Goal: Browse casually: Explore the website without a specific task or goal

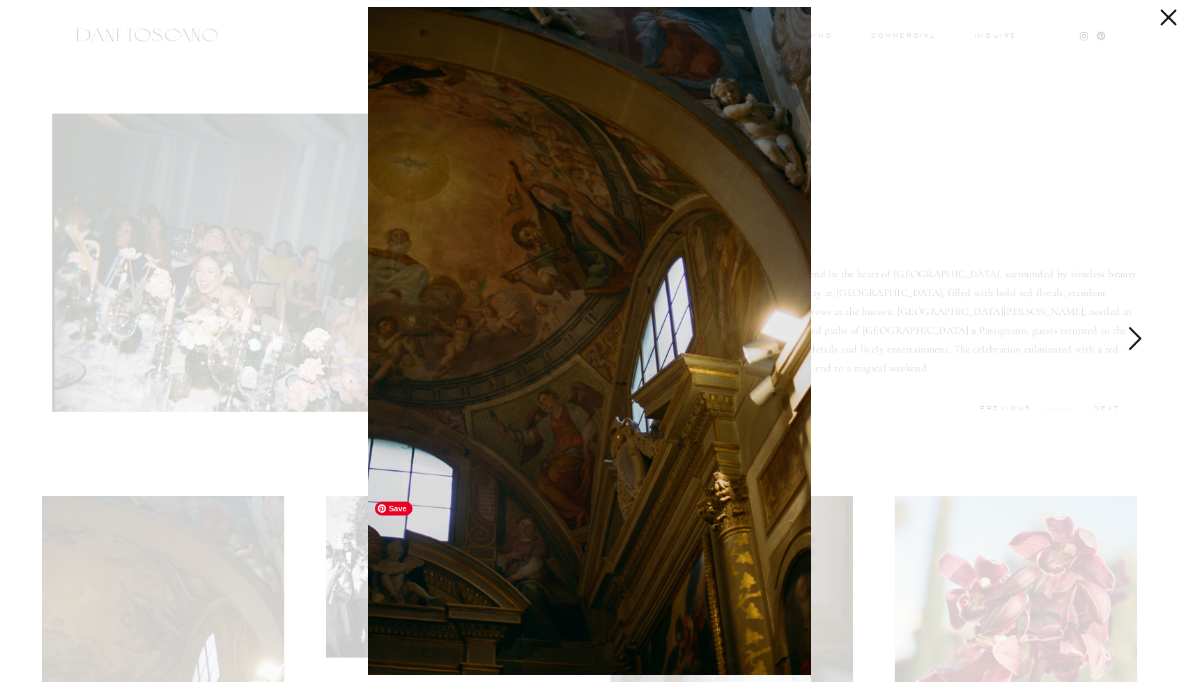
scroll to position [836, 0]
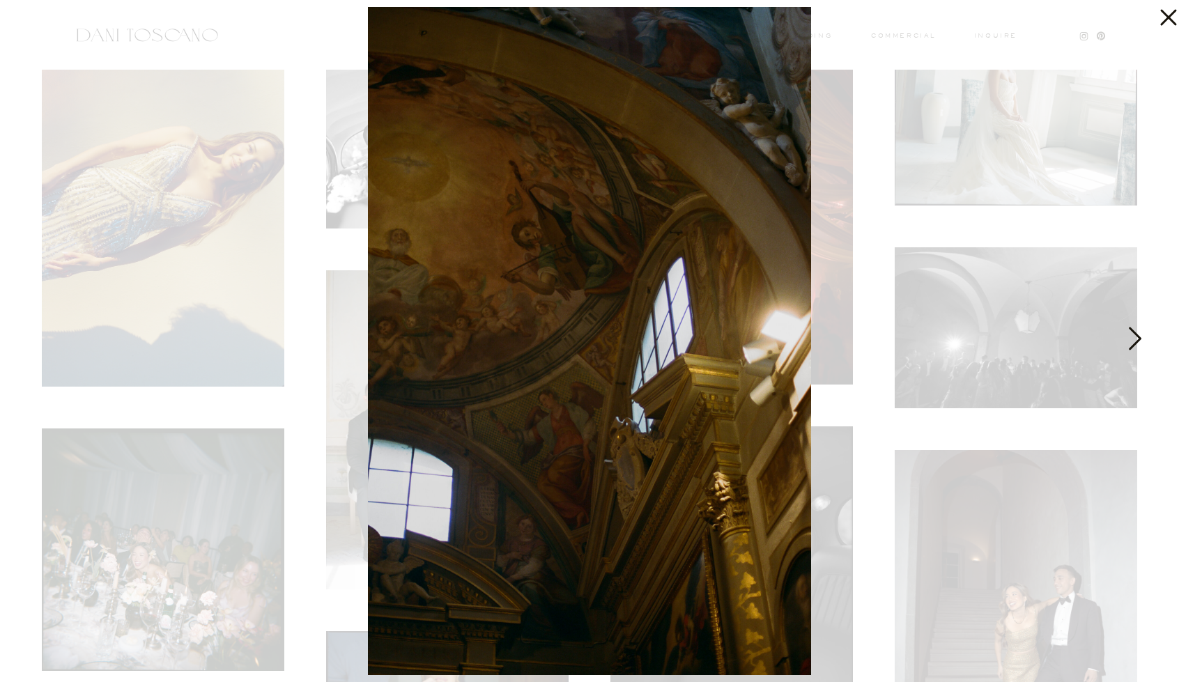
click at [1140, 343] on icon at bounding box center [1133, 342] width 35 height 42
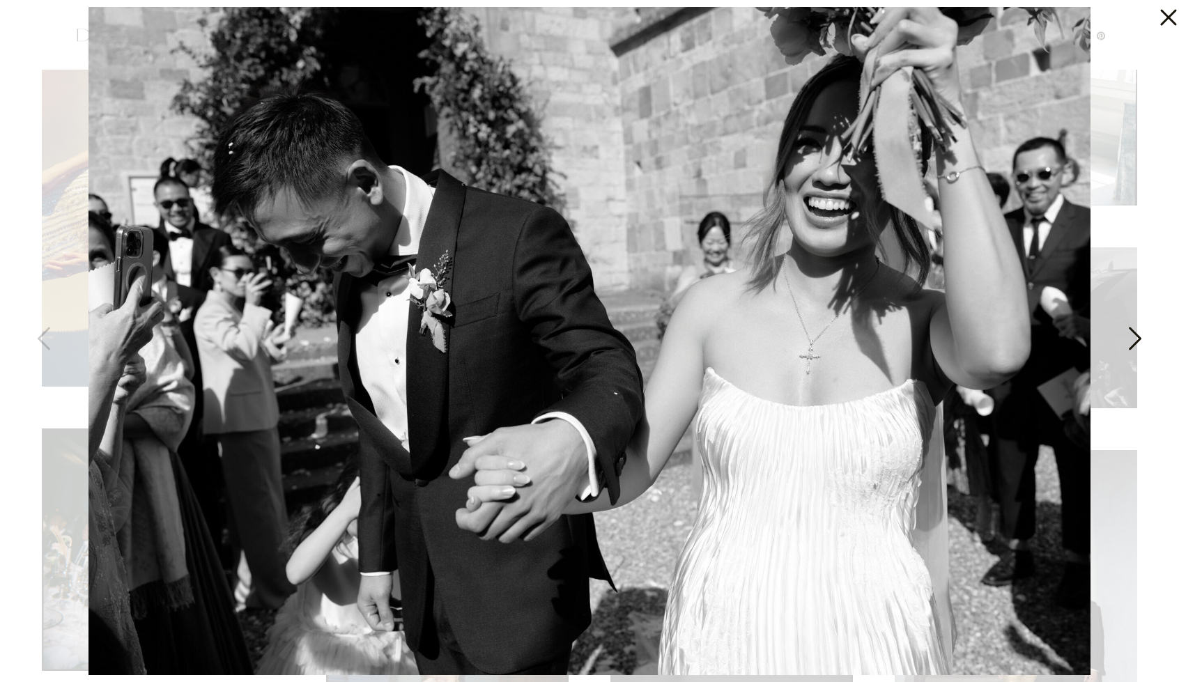
click at [1132, 343] on icon at bounding box center [1133, 342] width 35 height 42
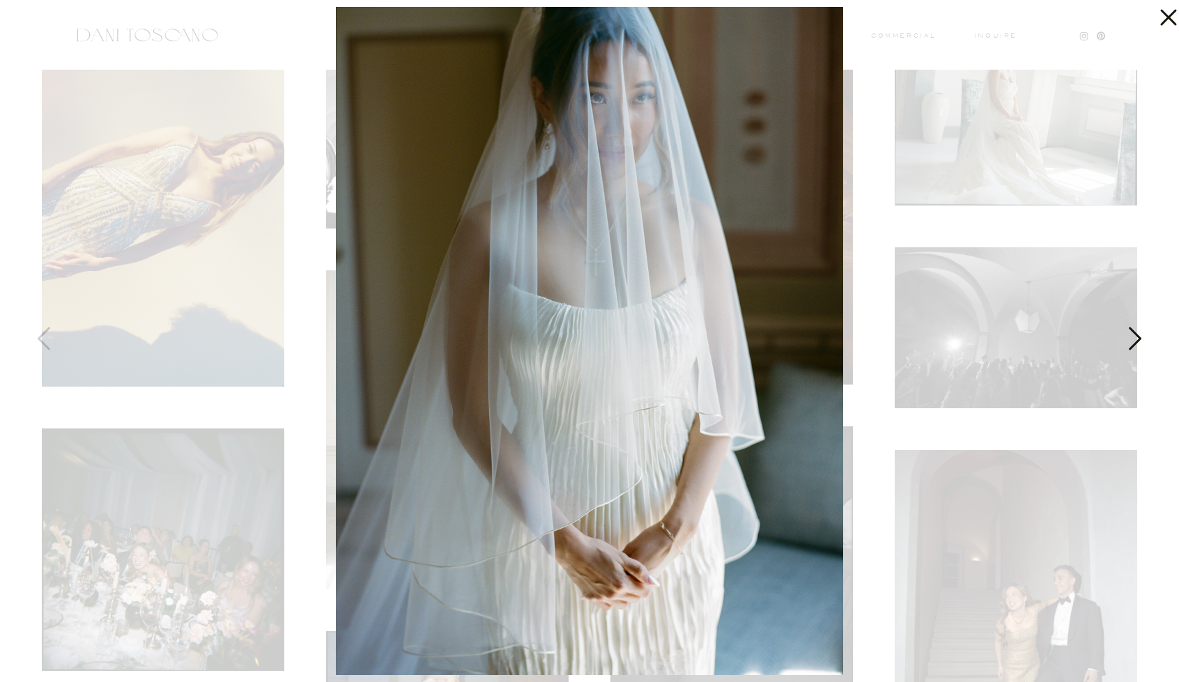
click at [1131, 343] on icon at bounding box center [1133, 342] width 35 height 42
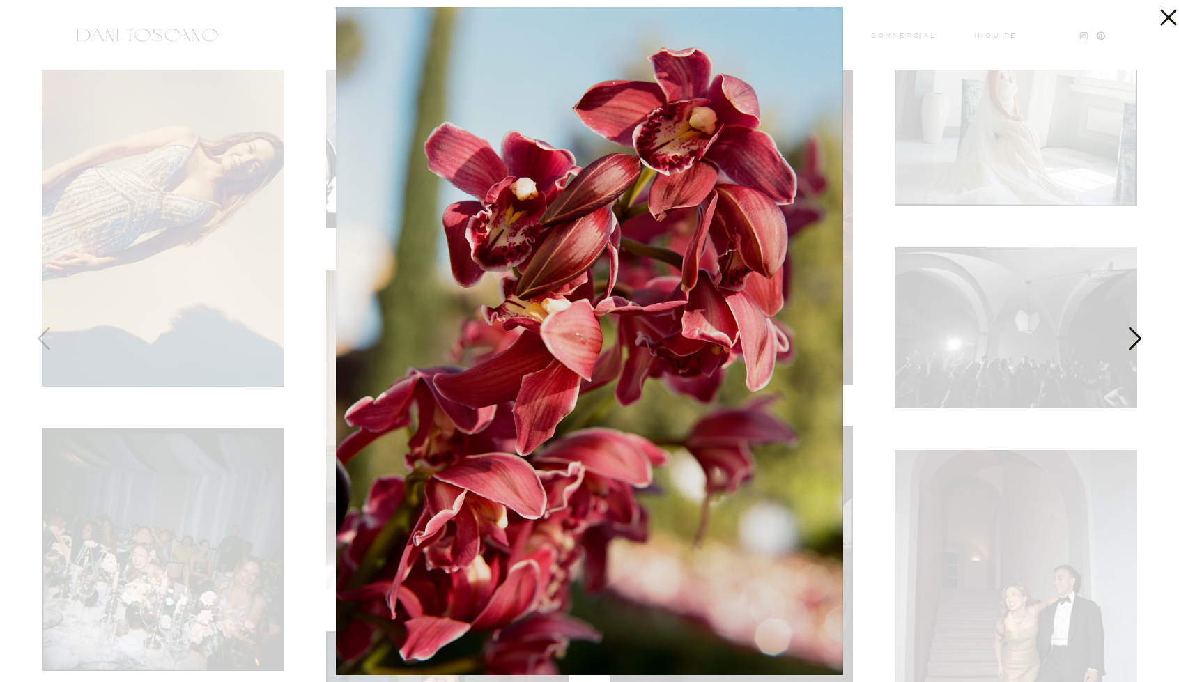
click at [1131, 343] on icon at bounding box center [1133, 342] width 35 height 42
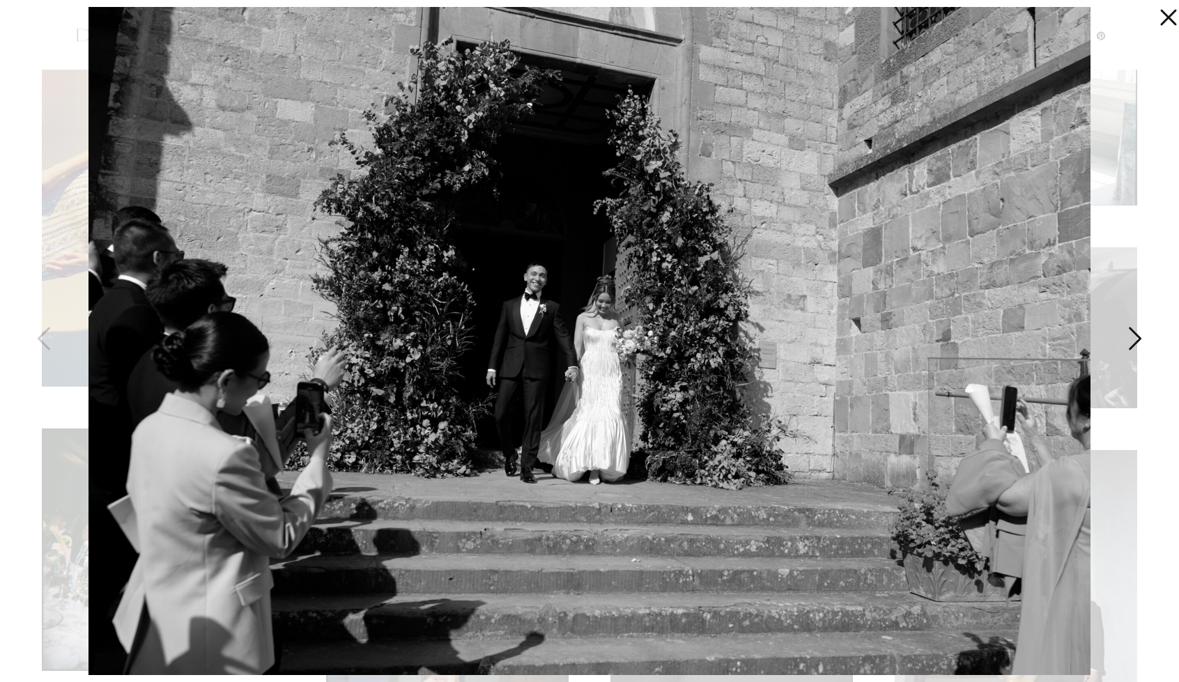
click at [1131, 343] on icon at bounding box center [1133, 342] width 35 height 42
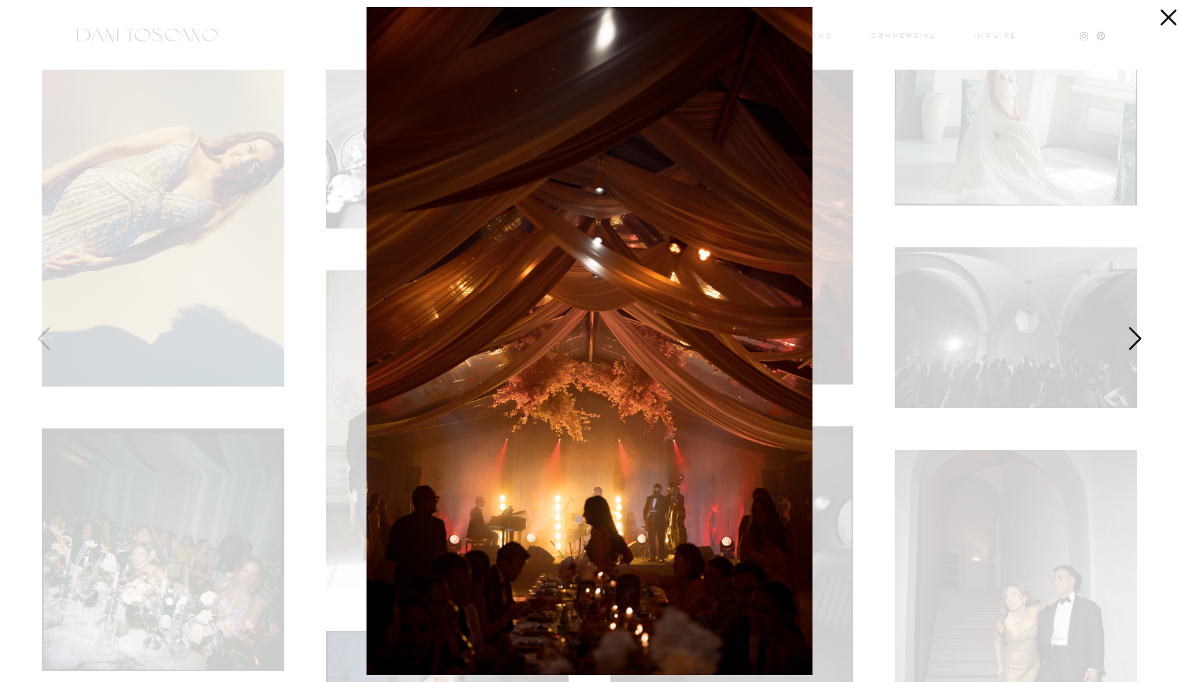
click at [1131, 343] on icon at bounding box center [1133, 342] width 35 height 42
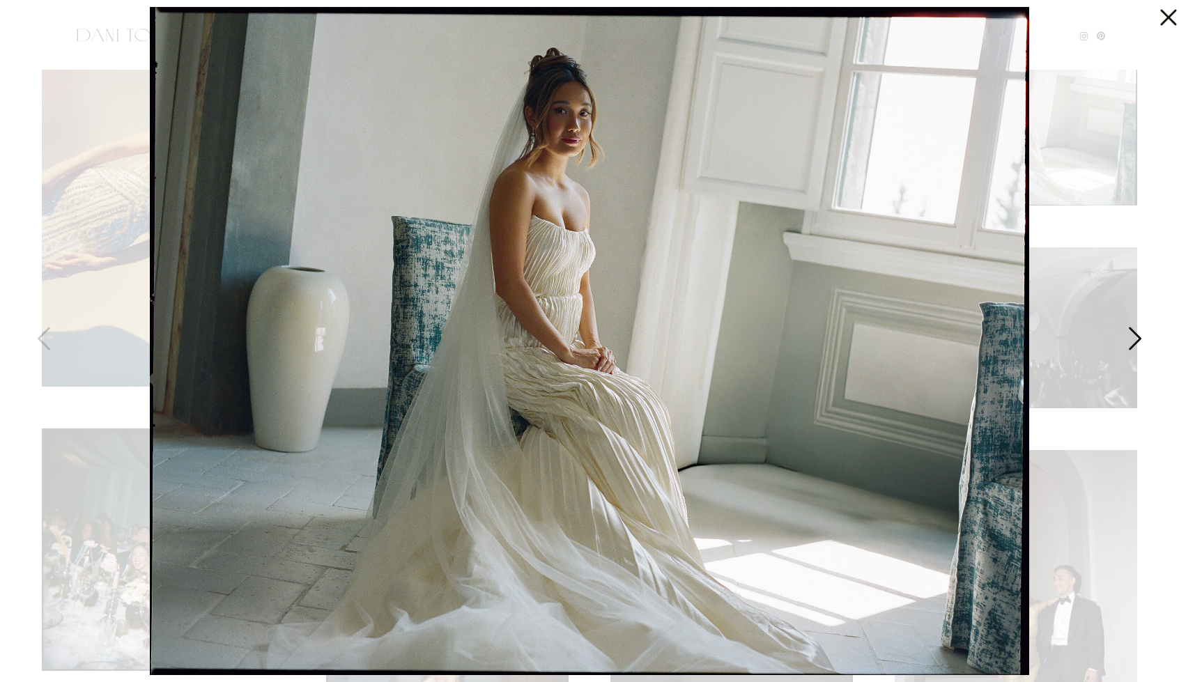
click at [1131, 343] on icon at bounding box center [1133, 342] width 35 height 42
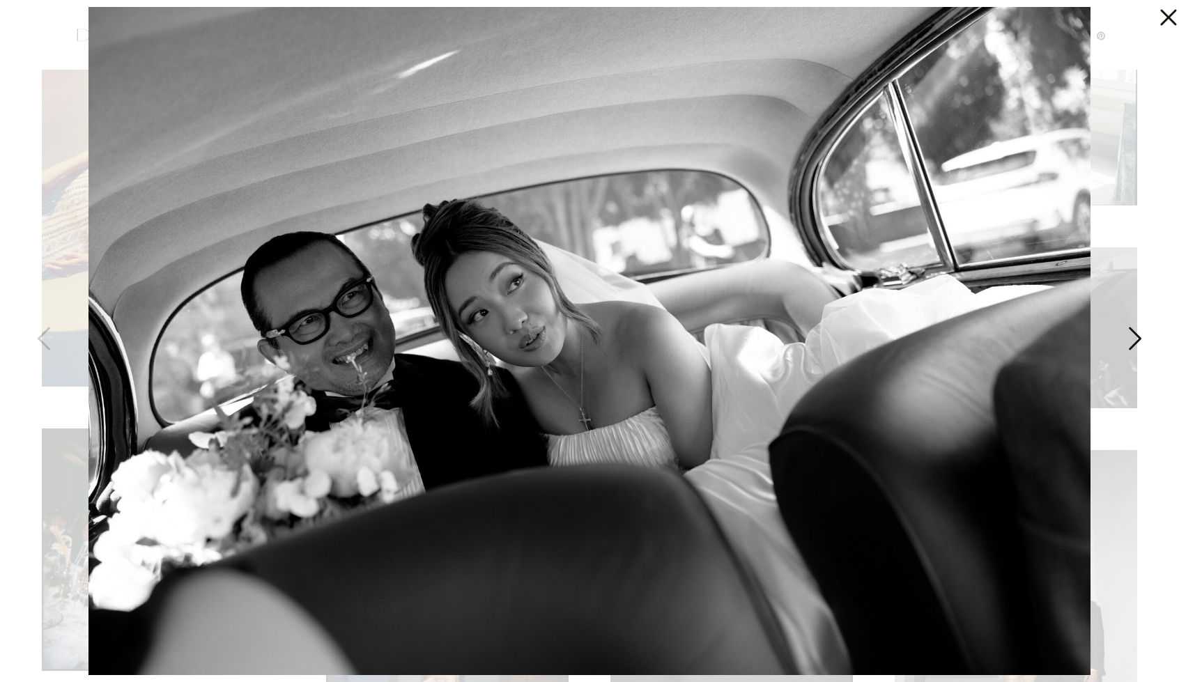
click at [1131, 343] on icon at bounding box center [1133, 342] width 35 height 42
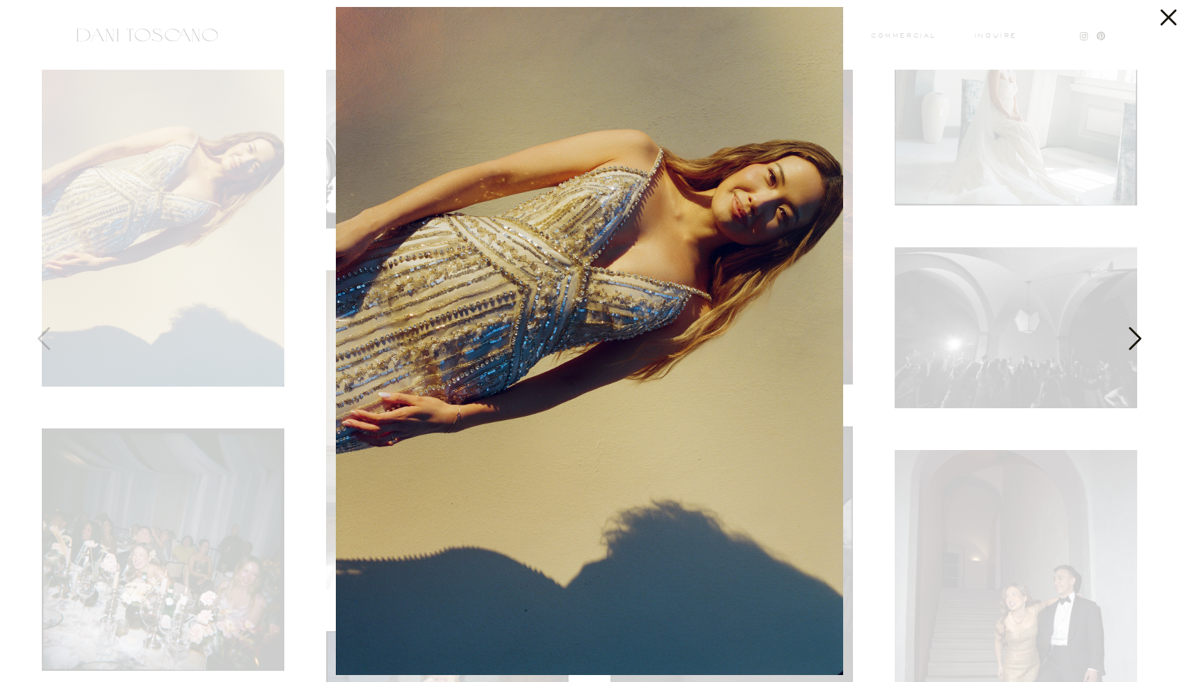
click at [1131, 343] on icon at bounding box center [1133, 342] width 35 height 42
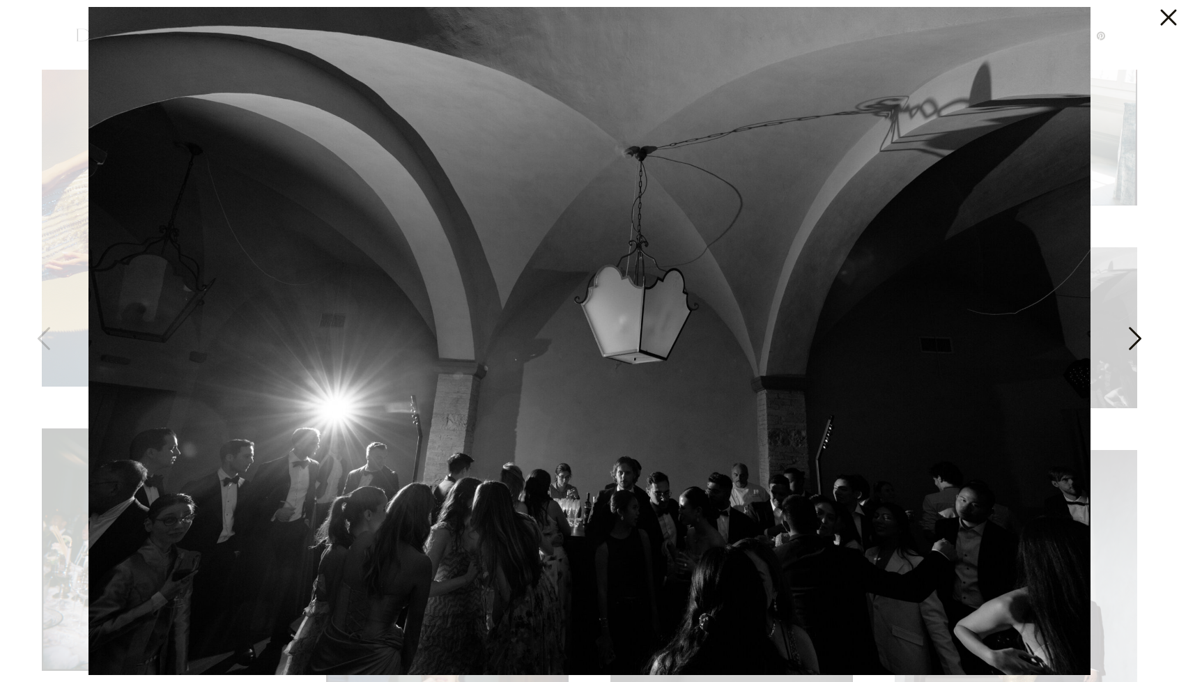
click at [1131, 343] on icon at bounding box center [1133, 342] width 35 height 42
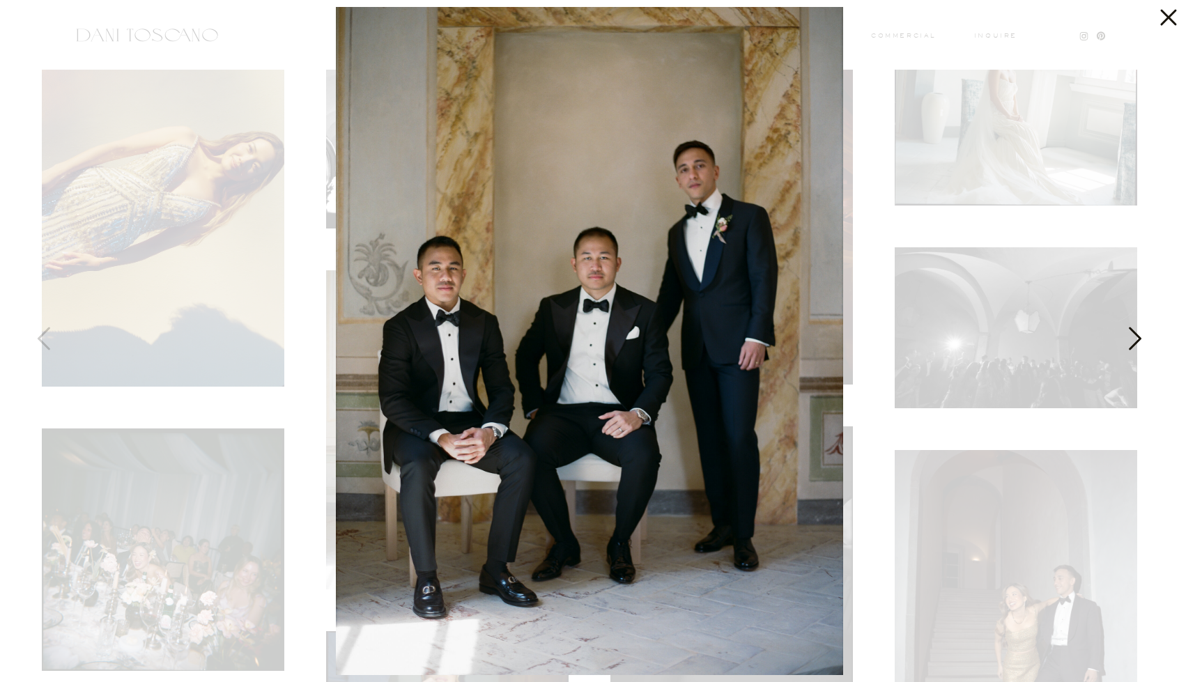
click at [1131, 343] on icon at bounding box center [1133, 342] width 35 height 42
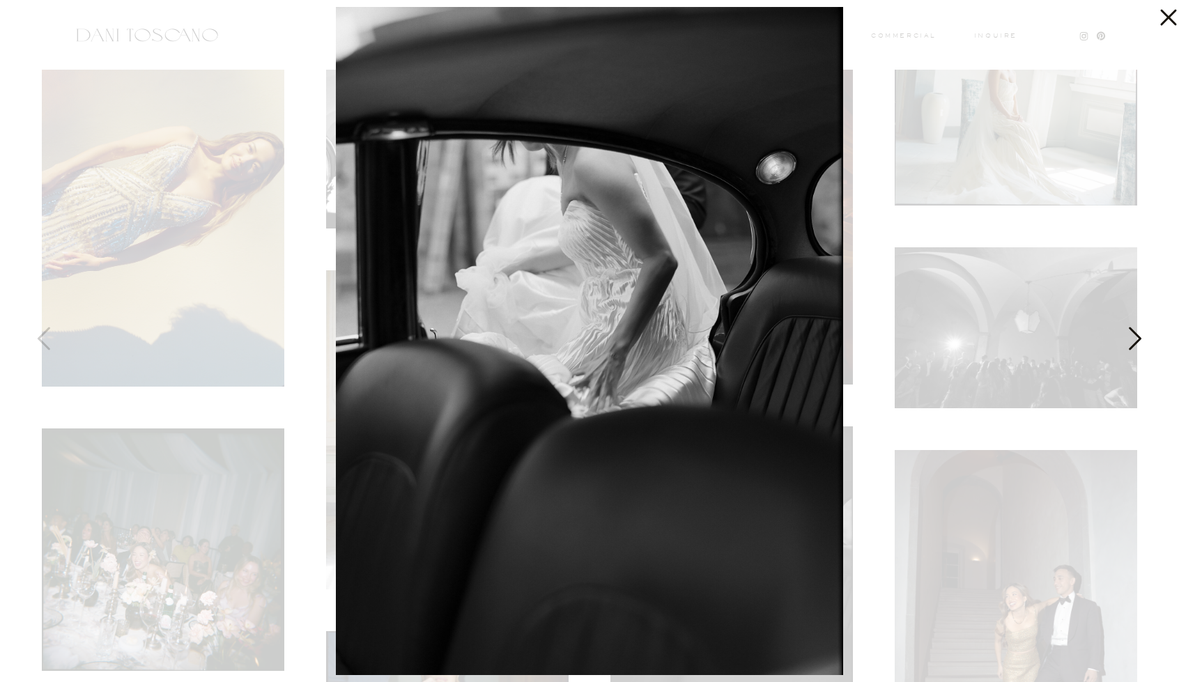
click at [1131, 343] on icon at bounding box center [1133, 342] width 35 height 42
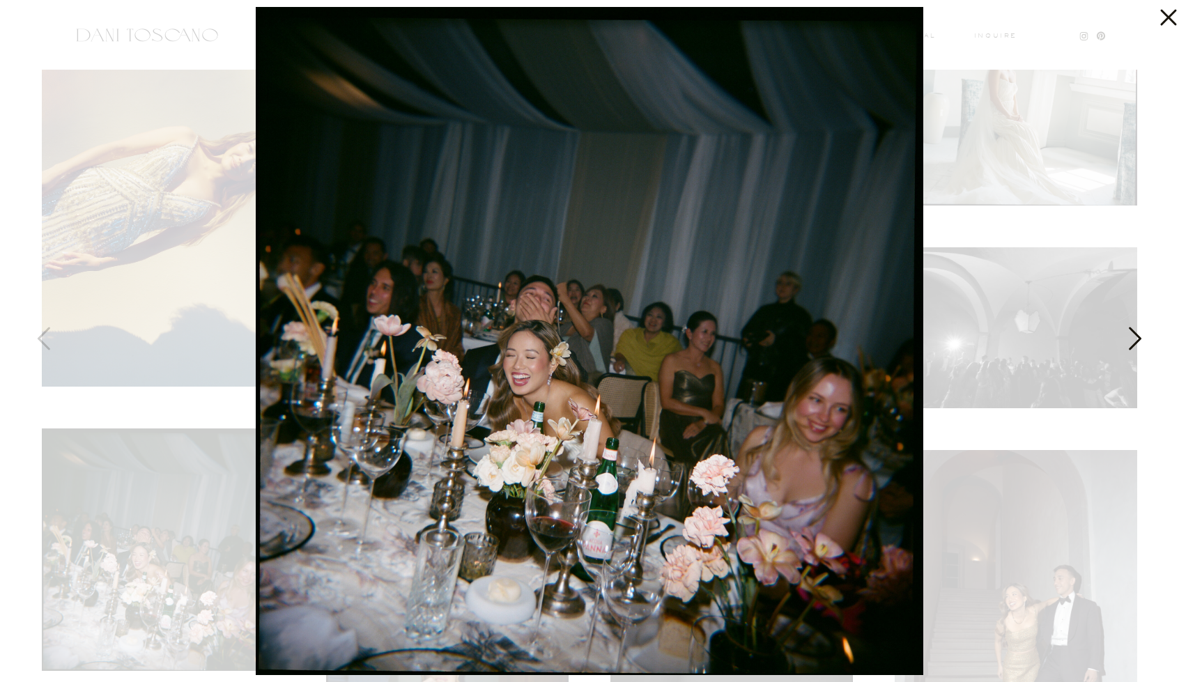
click at [1131, 343] on icon at bounding box center [1133, 342] width 35 height 42
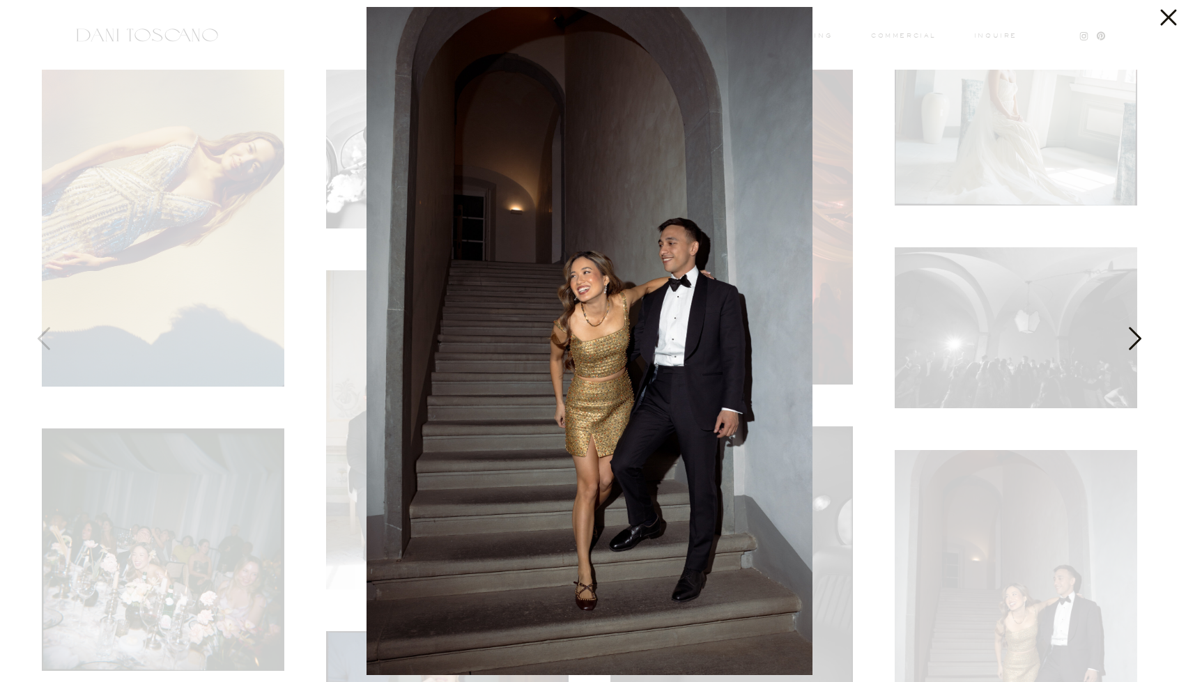
click at [1131, 343] on icon at bounding box center [1133, 342] width 35 height 42
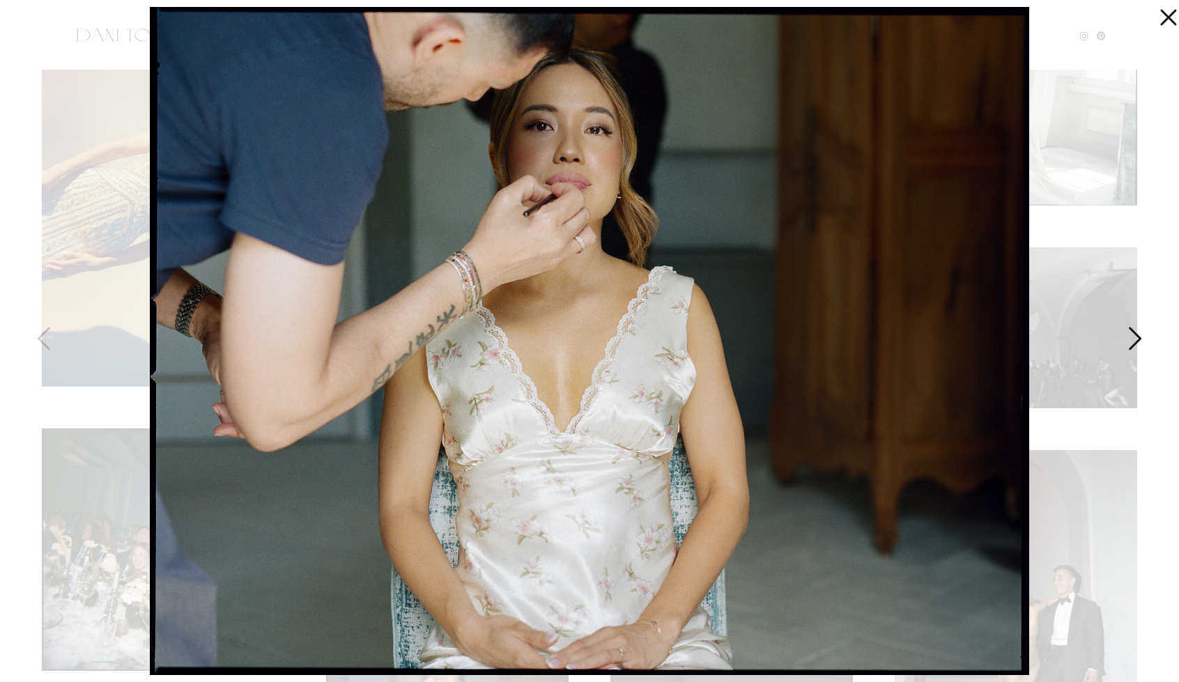
click at [1131, 343] on icon at bounding box center [1133, 342] width 35 height 42
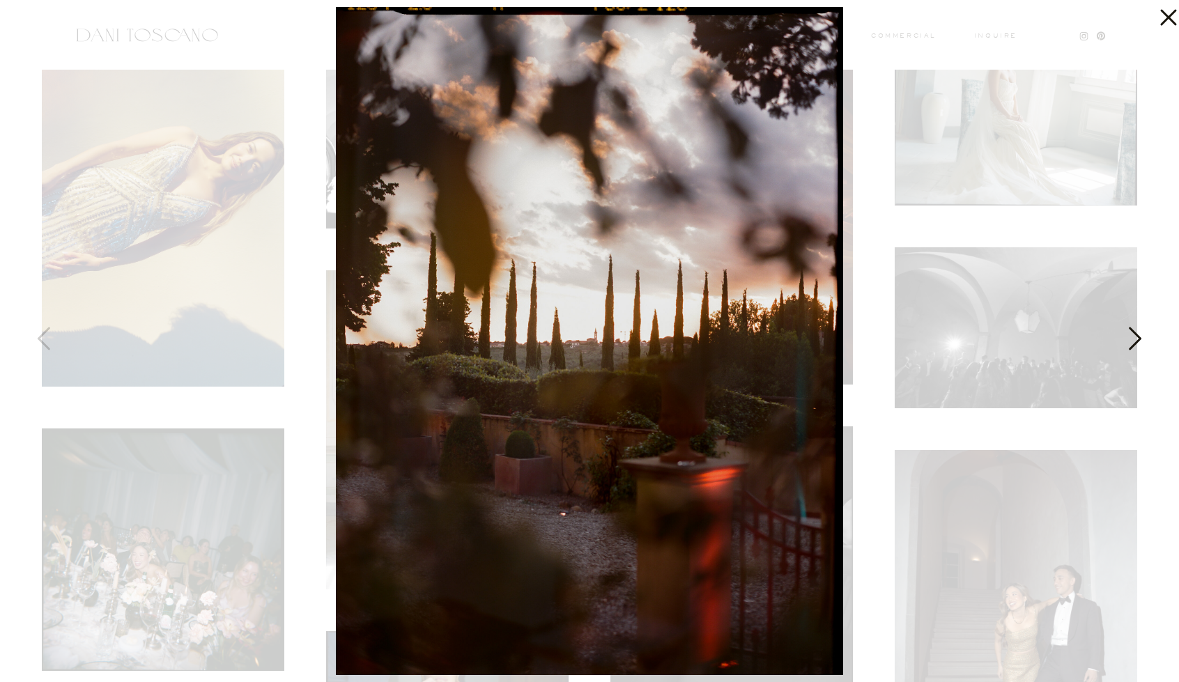
click at [1131, 343] on icon at bounding box center [1133, 342] width 35 height 42
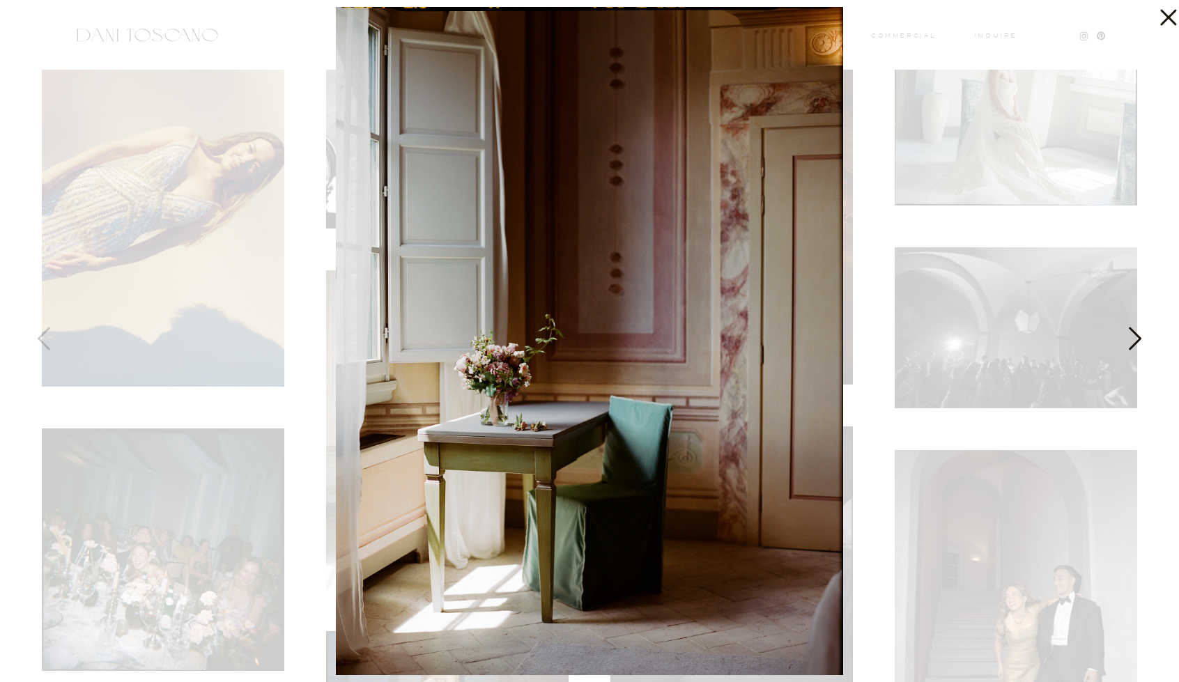
click at [1131, 343] on icon at bounding box center [1133, 342] width 35 height 42
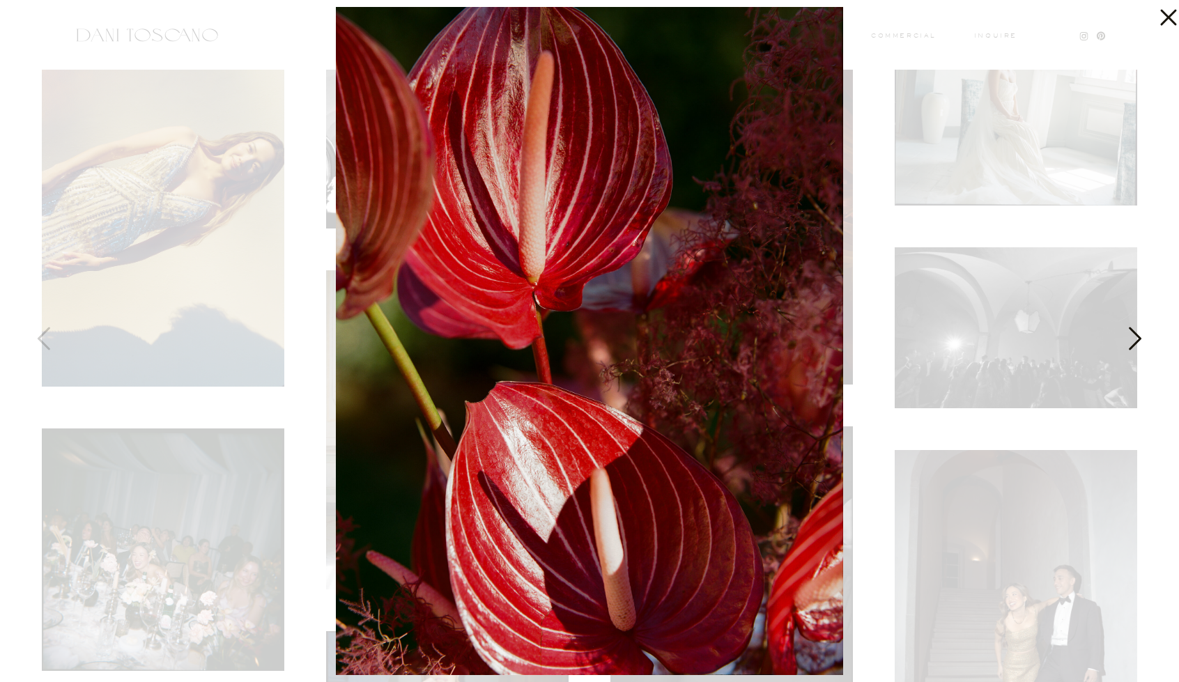
click at [1131, 343] on icon at bounding box center [1133, 342] width 35 height 42
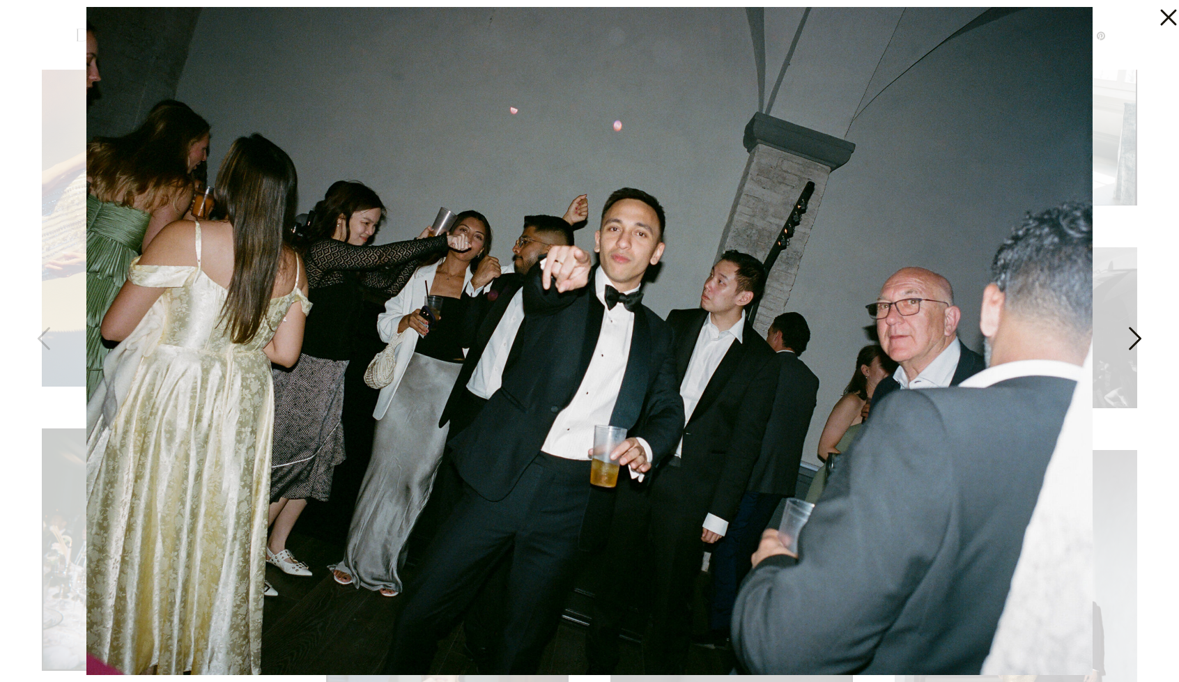
click at [1131, 343] on icon at bounding box center [1133, 342] width 35 height 42
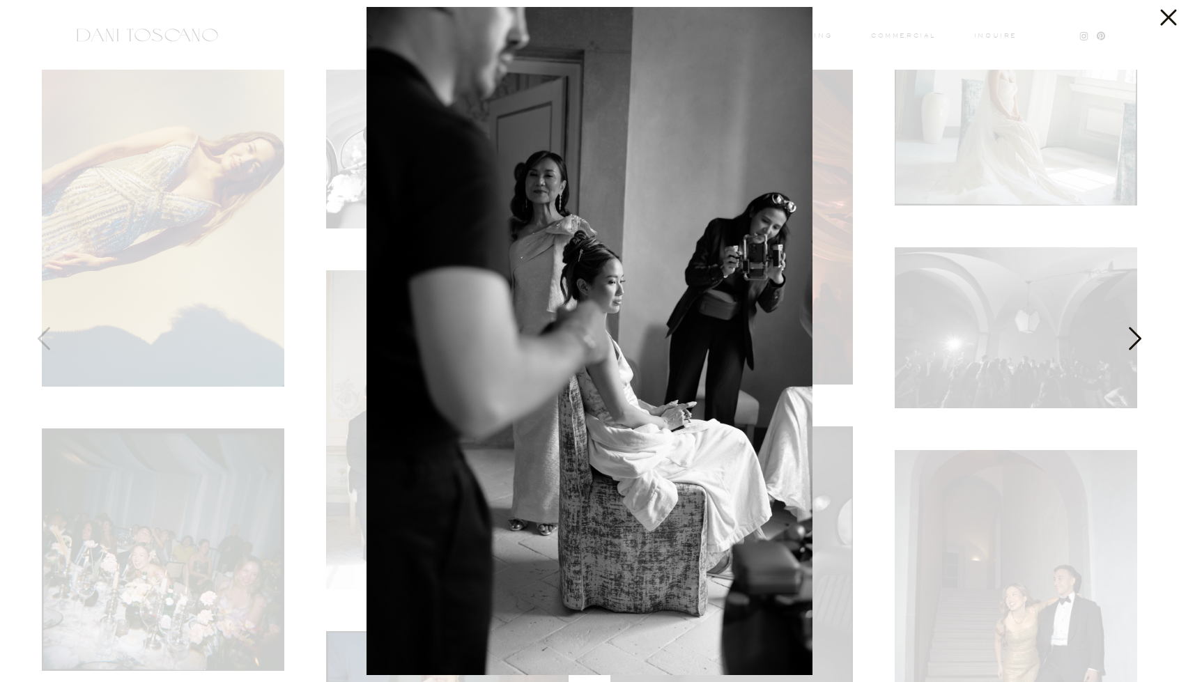
click at [1131, 343] on icon at bounding box center [1133, 342] width 35 height 42
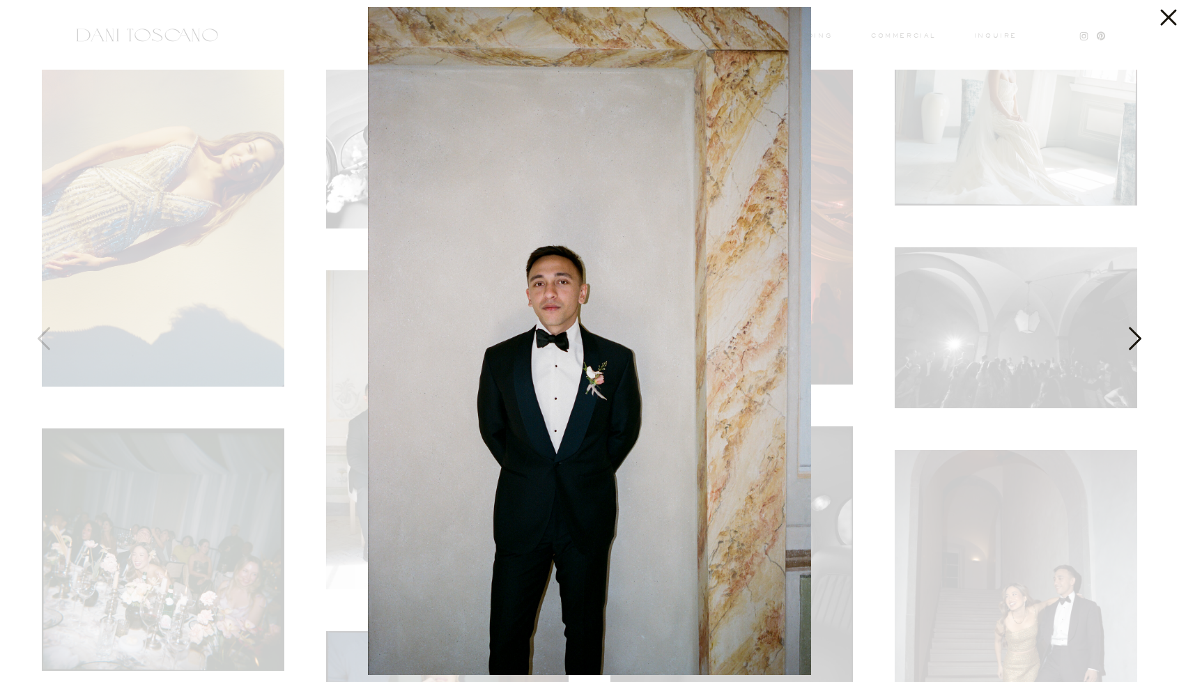
click at [1131, 343] on icon at bounding box center [1133, 342] width 35 height 42
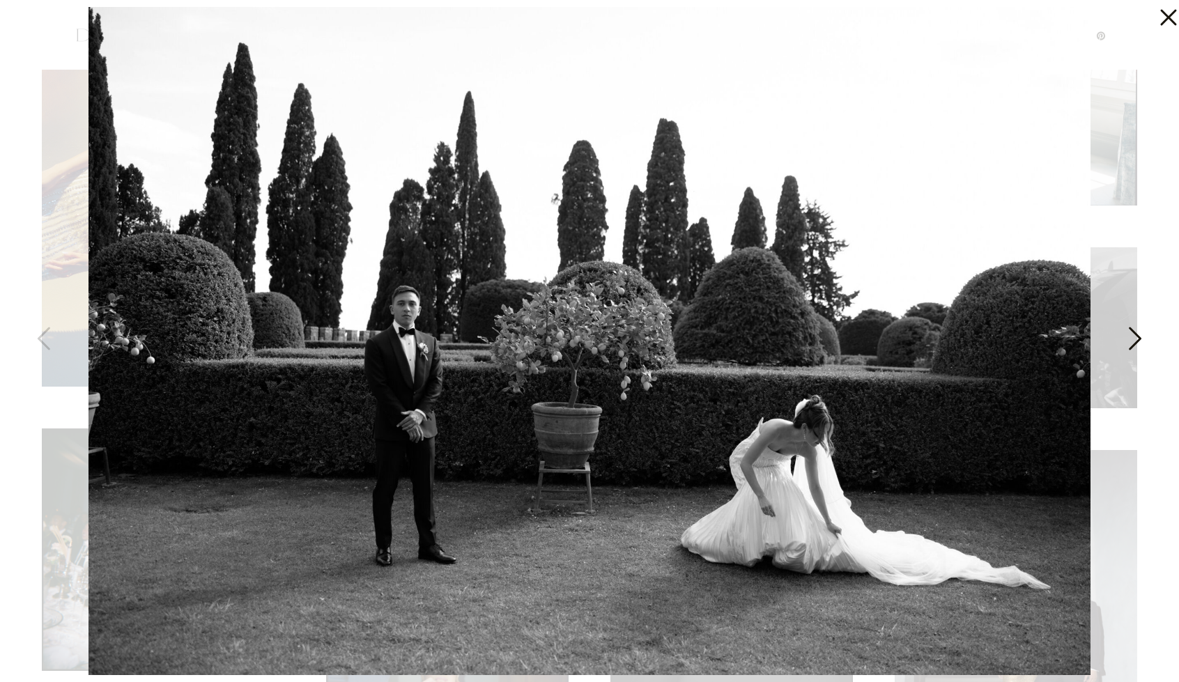
click at [1131, 343] on icon at bounding box center [1133, 342] width 35 height 42
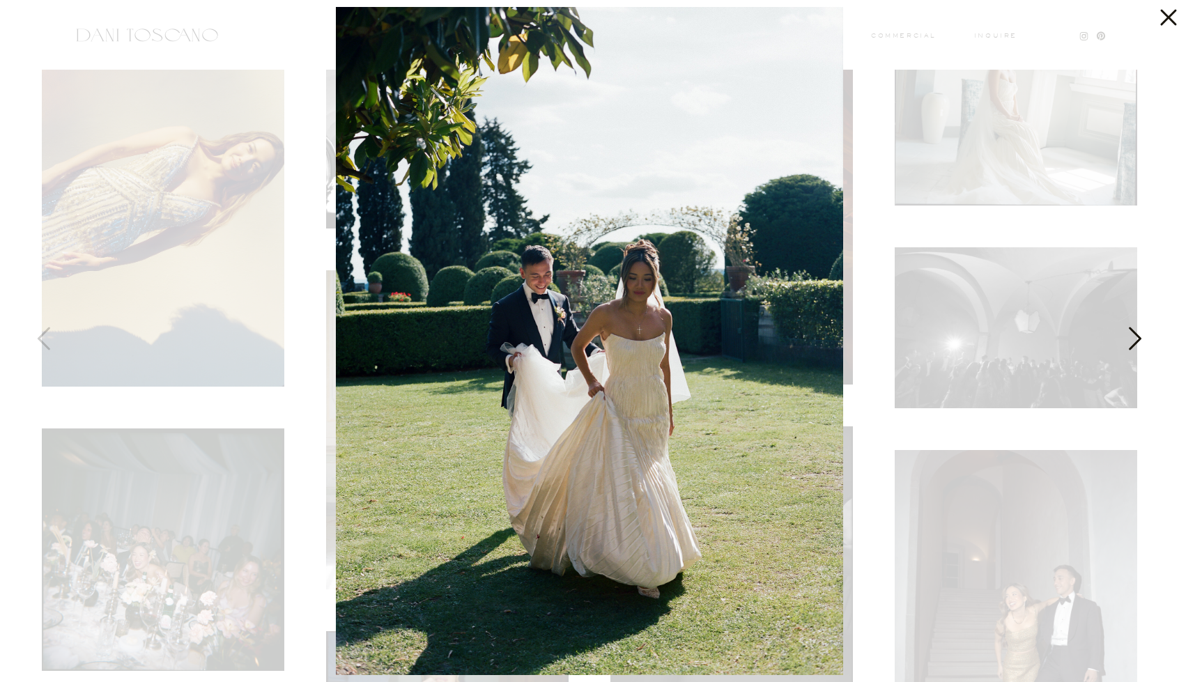
click at [1129, 342] on icon at bounding box center [1133, 342] width 35 height 42
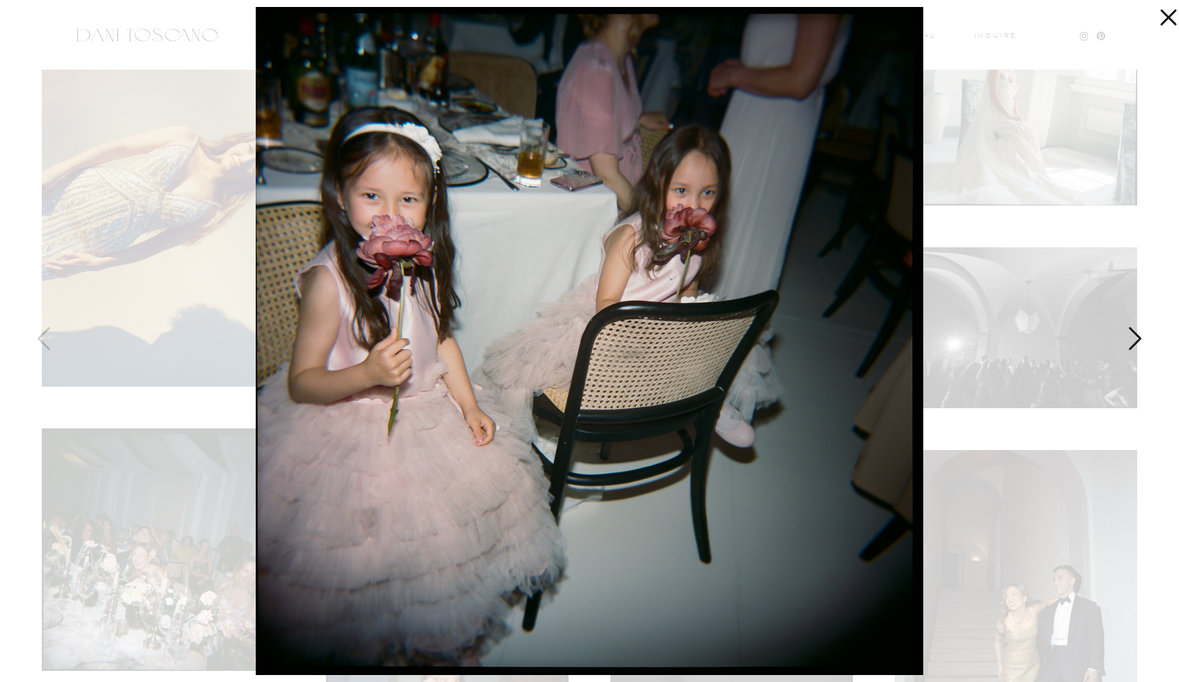
click at [1129, 342] on icon at bounding box center [1133, 342] width 35 height 42
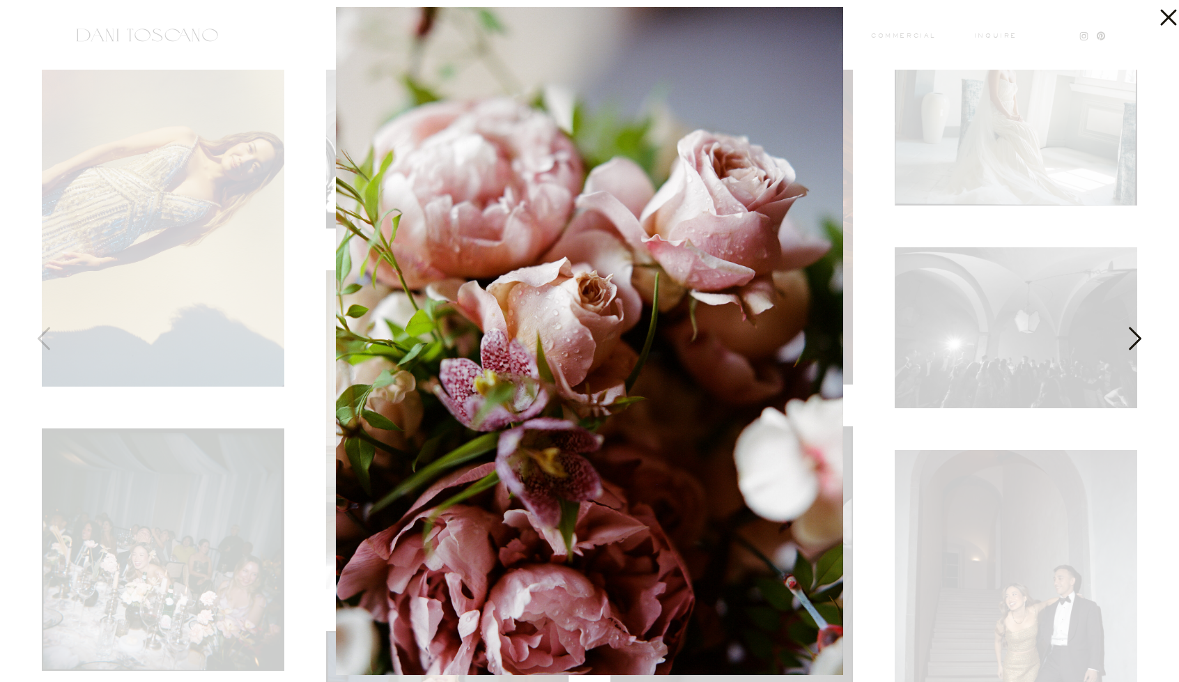
click at [1129, 342] on icon at bounding box center [1133, 342] width 35 height 42
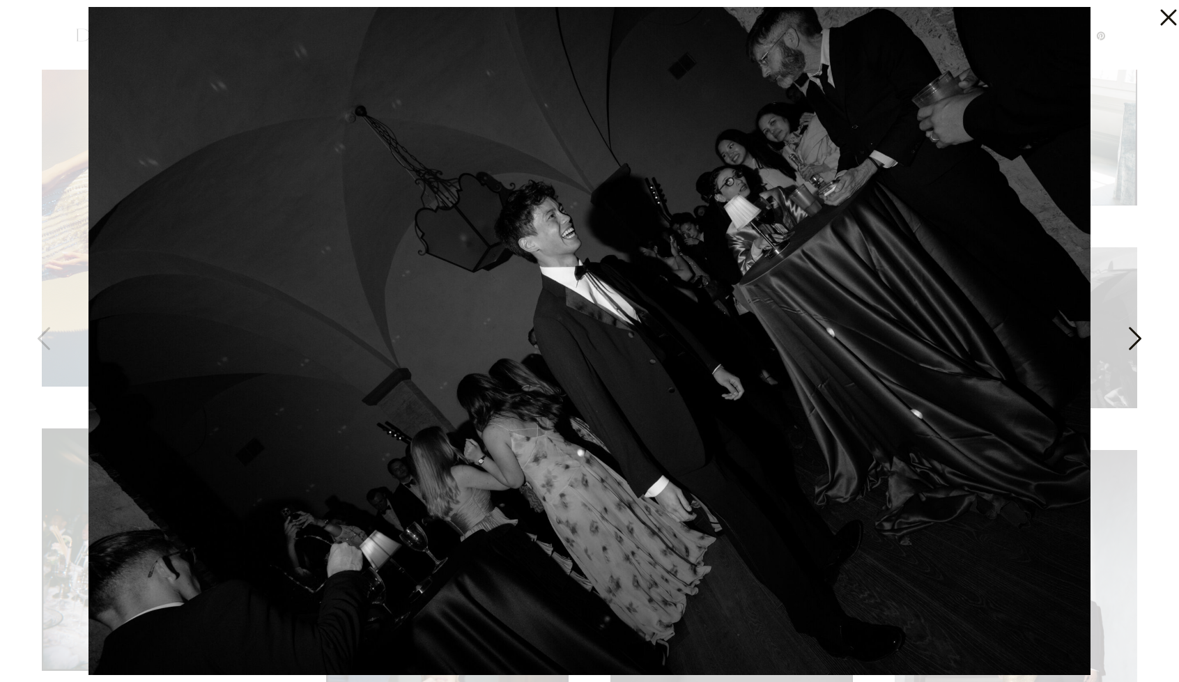
click at [1129, 342] on icon at bounding box center [1133, 342] width 35 height 42
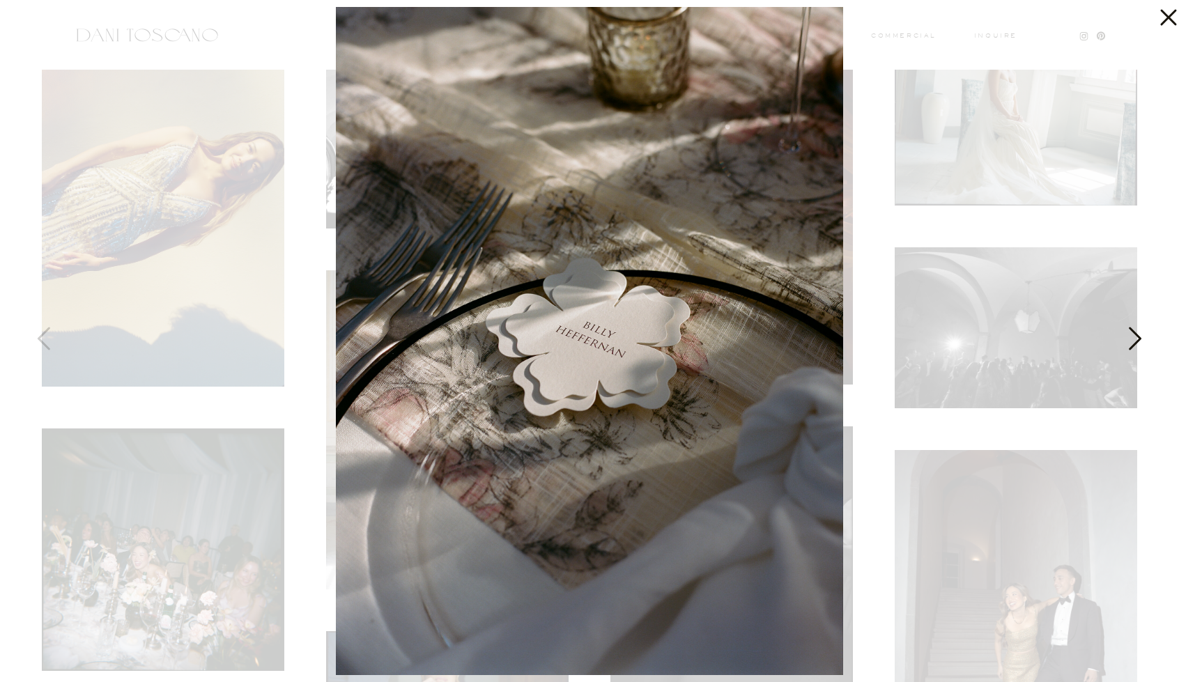
click at [1129, 342] on icon at bounding box center [1133, 342] width 35 height 42
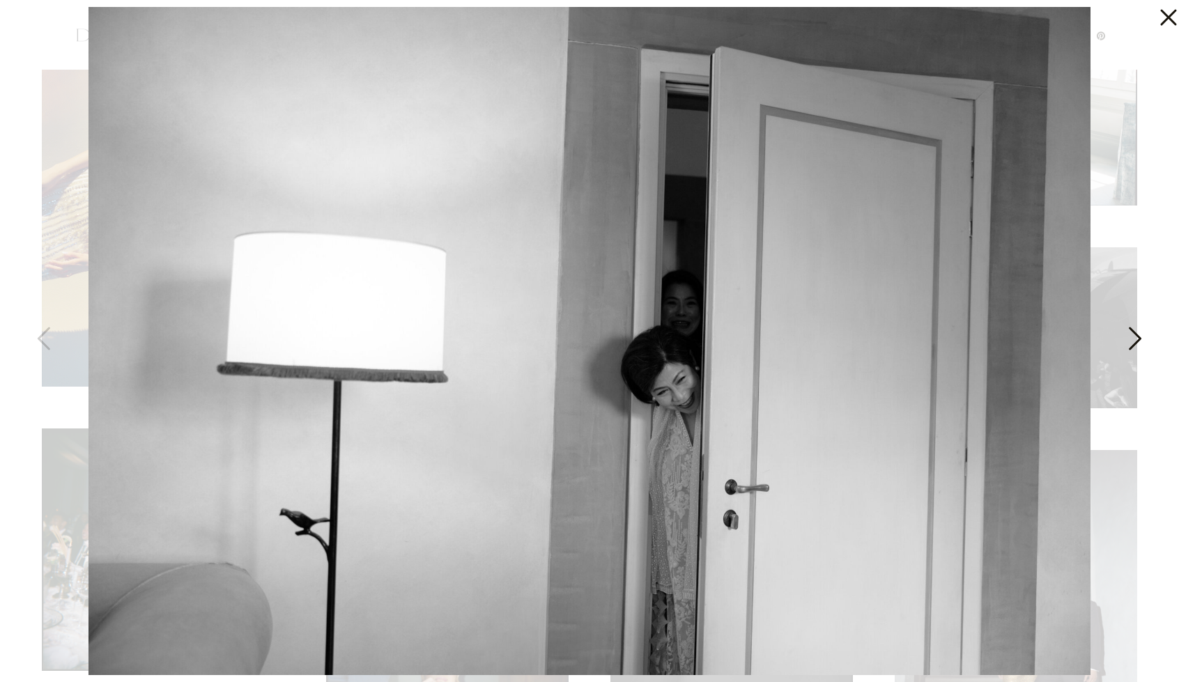
click at [1129, 342] on icon at bounding box center [1133, 342] width 35 height 42
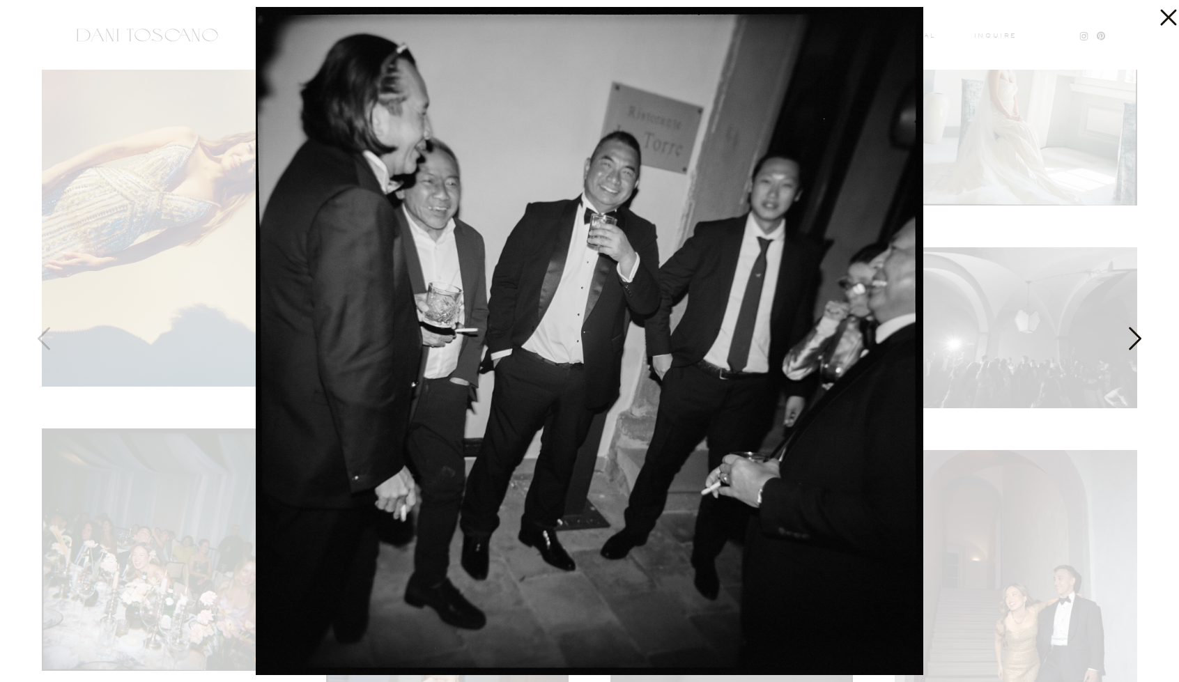
click at [1129, 342] on icon at bounding box center [1133, 342] width 35 height 42
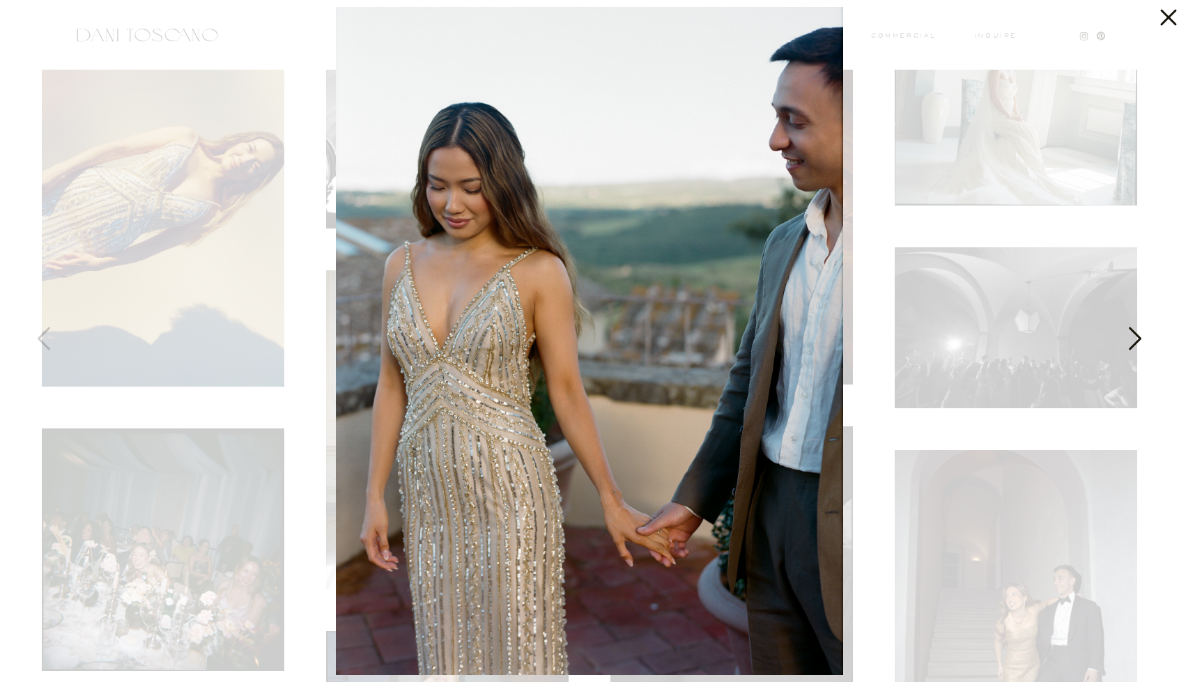
click at [1129, 342] on icon at bounding box center [1133, 342] width 35 height 42
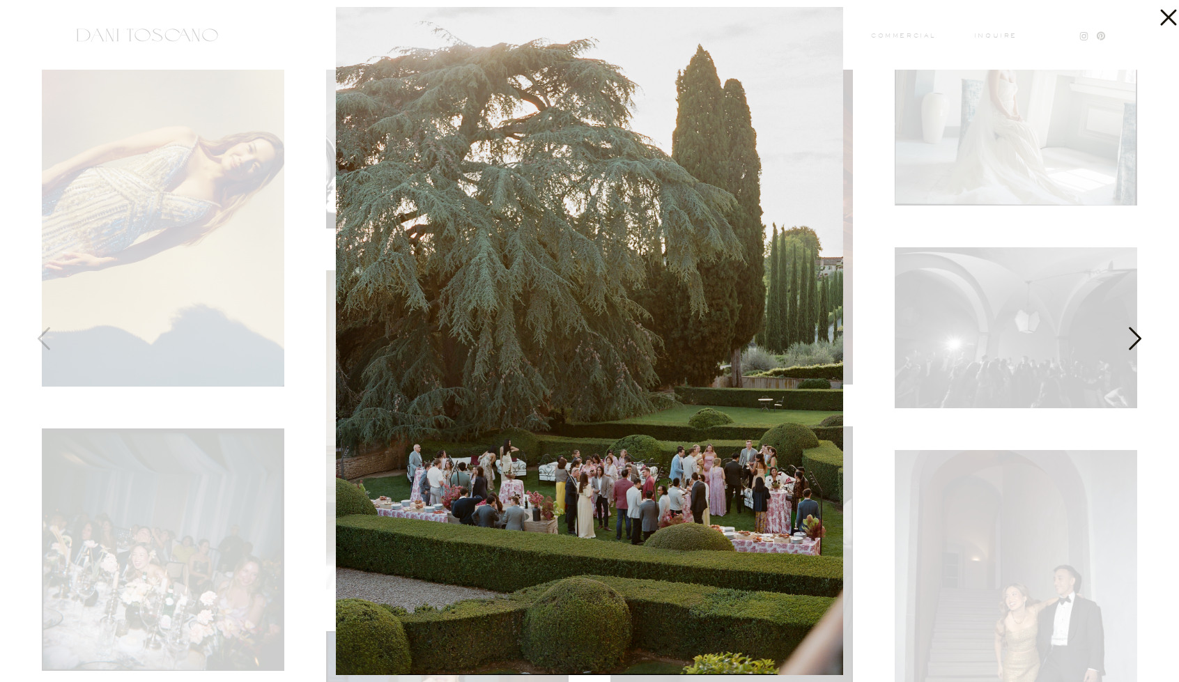
click at [1129, 346] on icon at bounding box center [1133, 342] width 35 height 42
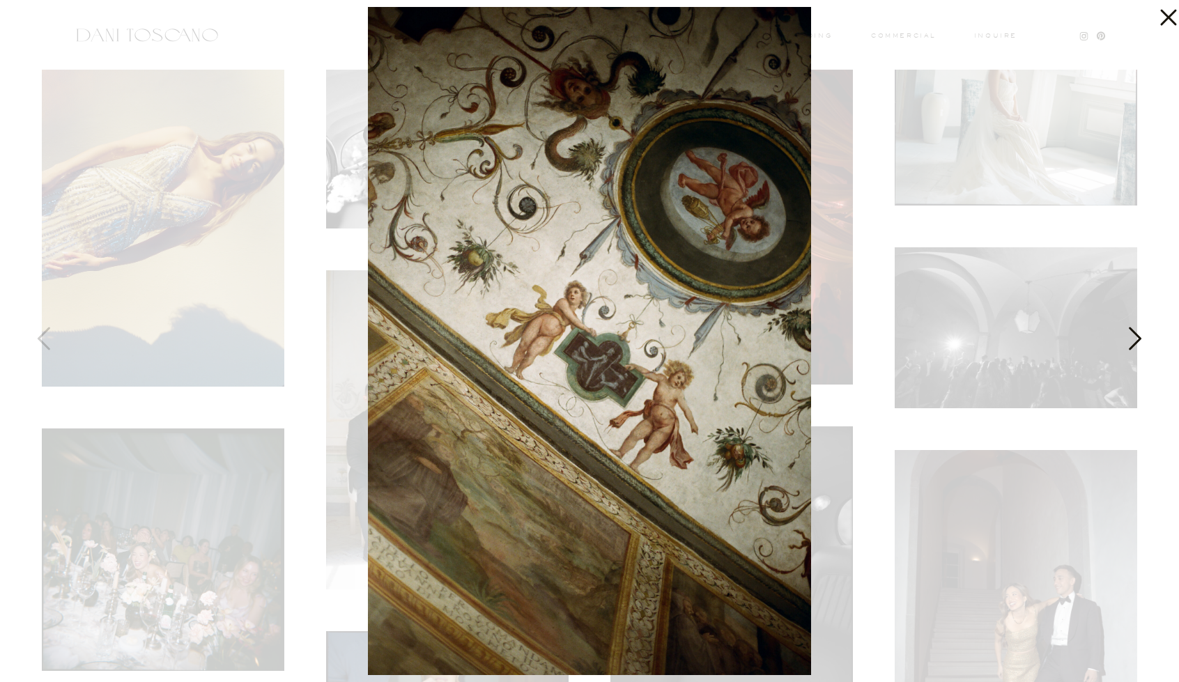
click at [1129, 346] on icon at bounding box center [1133, 342] width 35 height 42
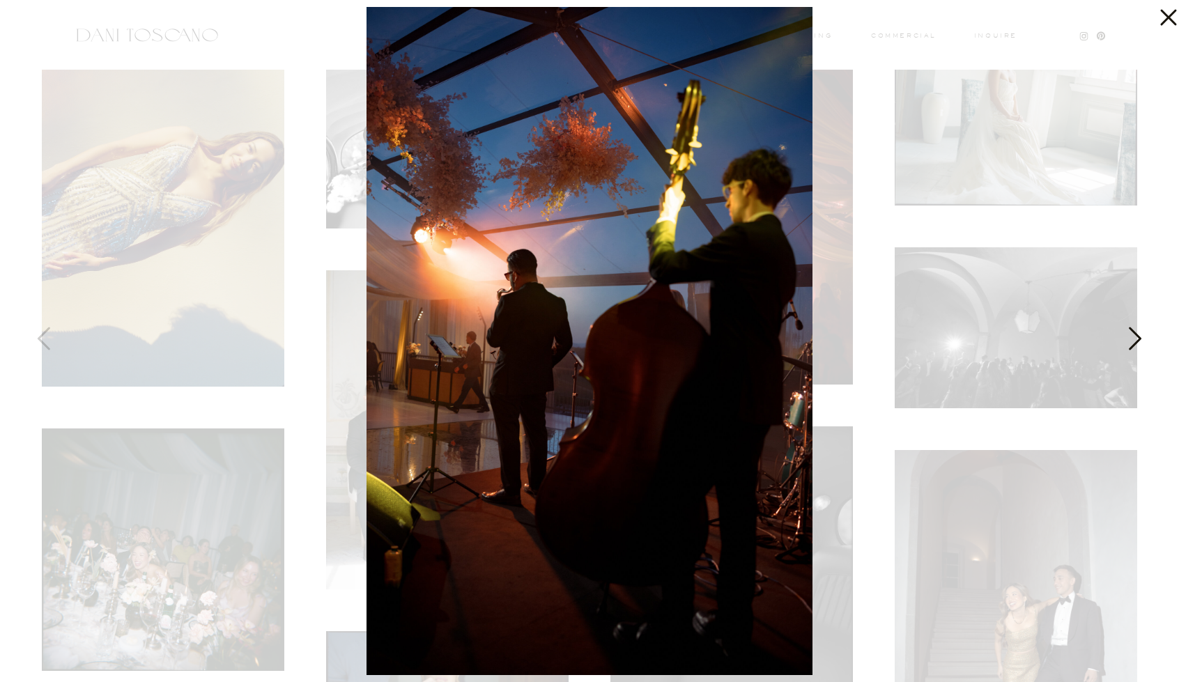
click at [1129, 346] on icon at bounding box center [1133, 342] width 35 height 42
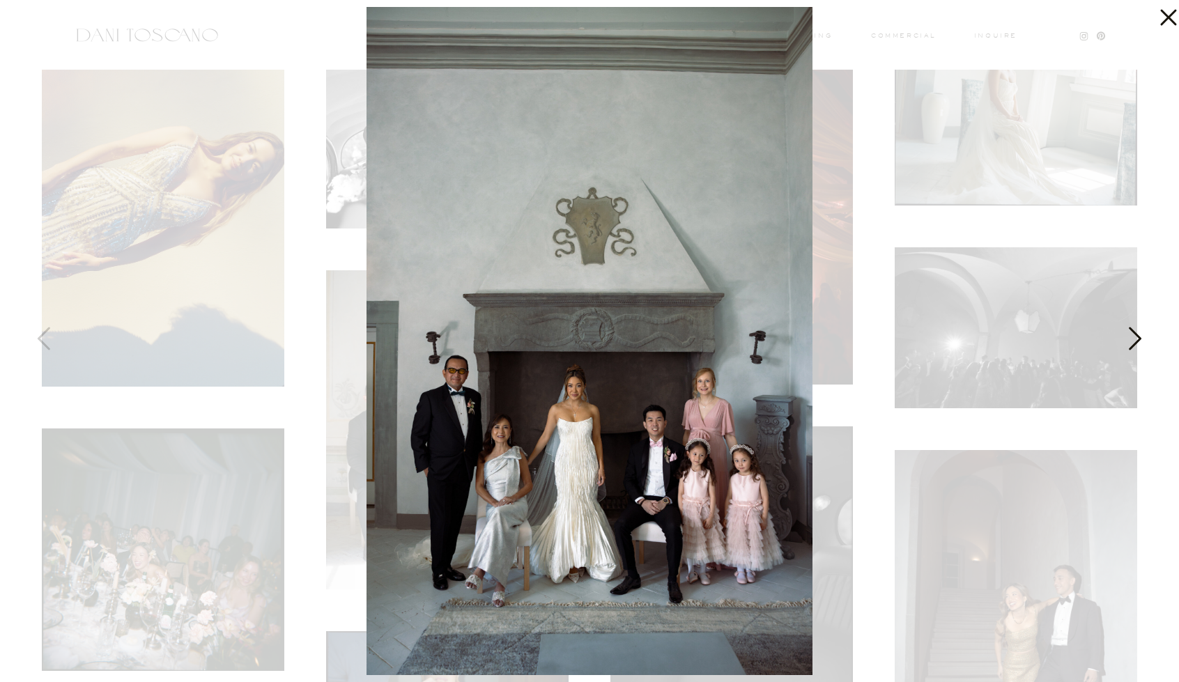
click at [1129, 346] on icon at bounding box center [1133, 342] width 35 height 42
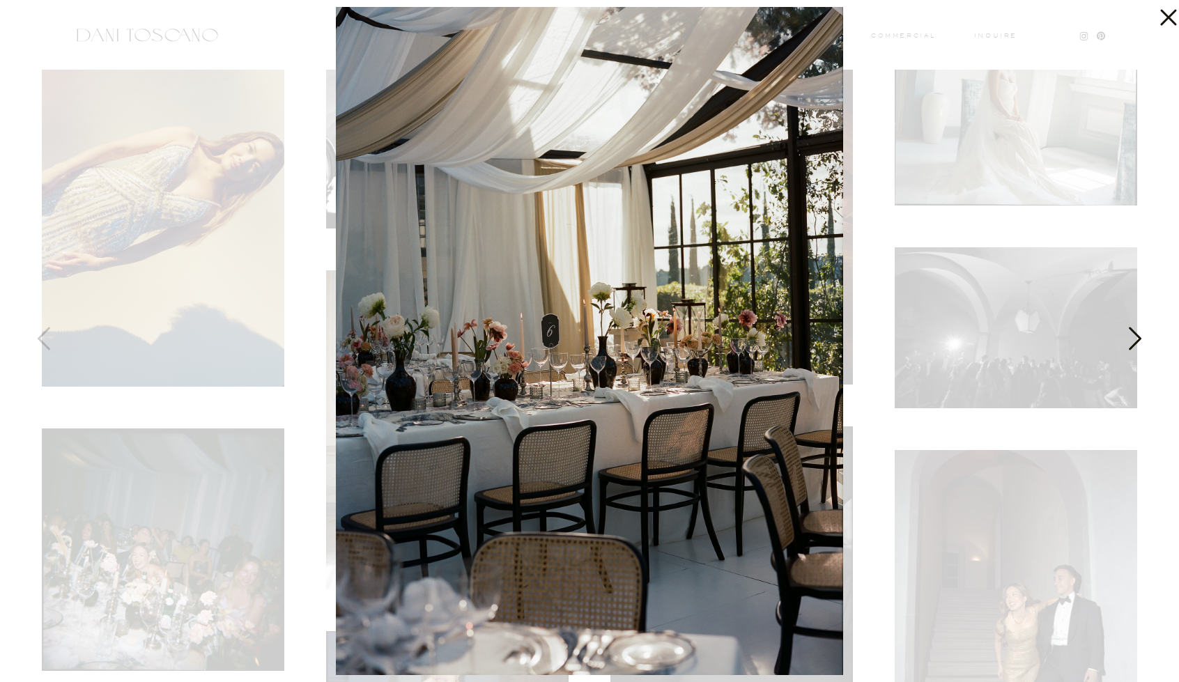
click at [1129, 346] on icon at bounding box center [1133, 342] width 35 height 42
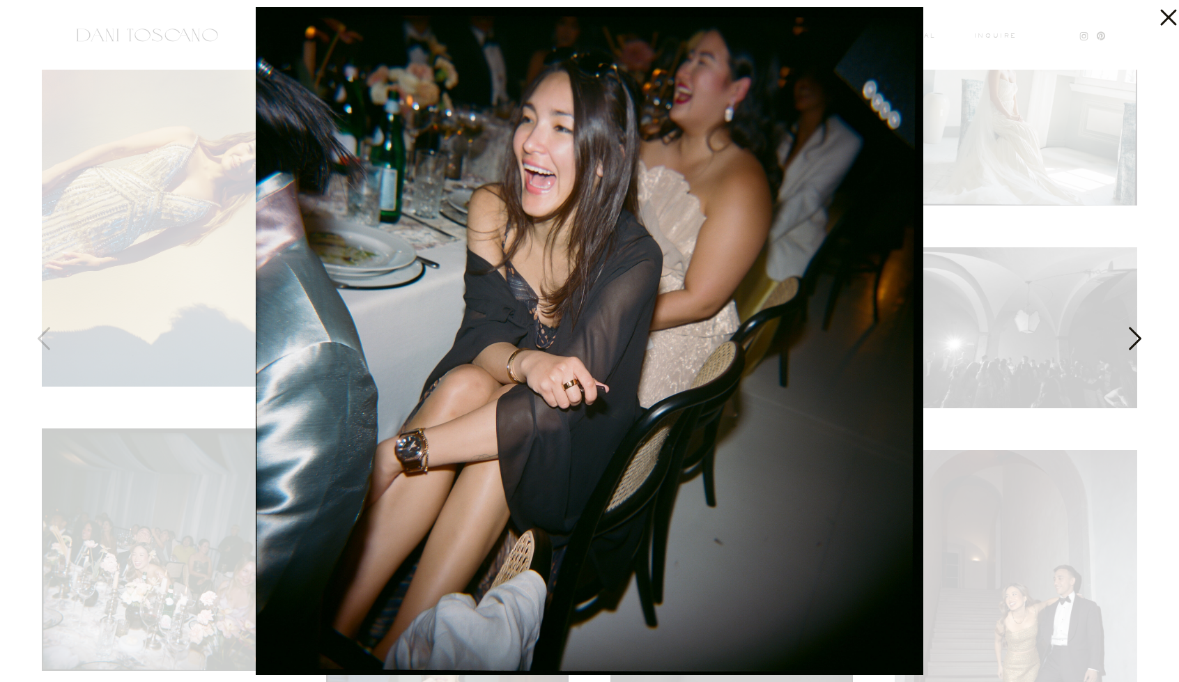
click at [1129, 346] on icon at bounding box center [1133, 342] width 35 height 42
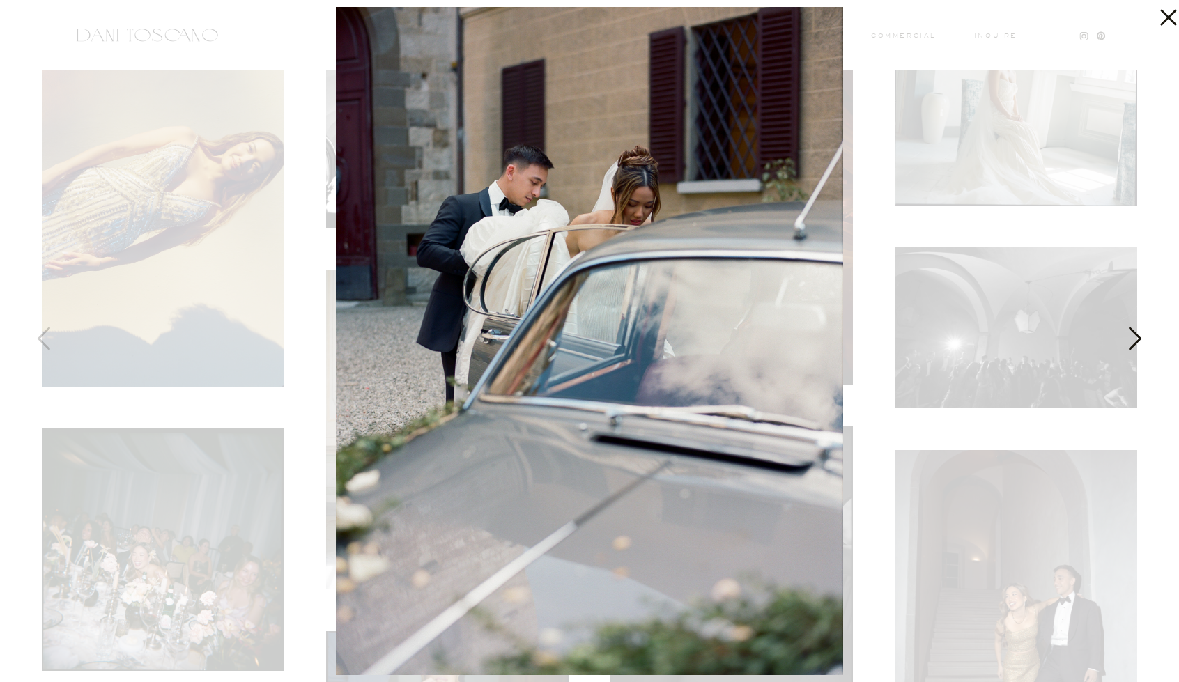
click at [1138, 339] on icon at bounding box center [1135, 338] width 13 height 23
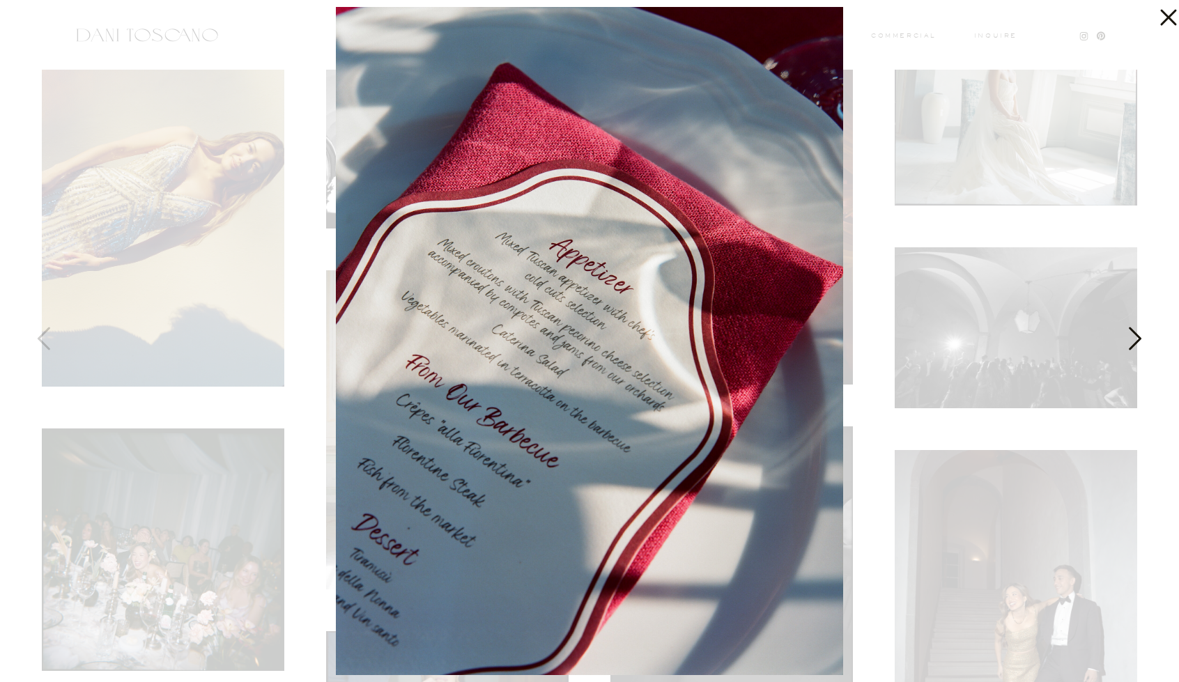
click at [1135, 349] on icon at bounding box center [1133, 342] width 35 height 42
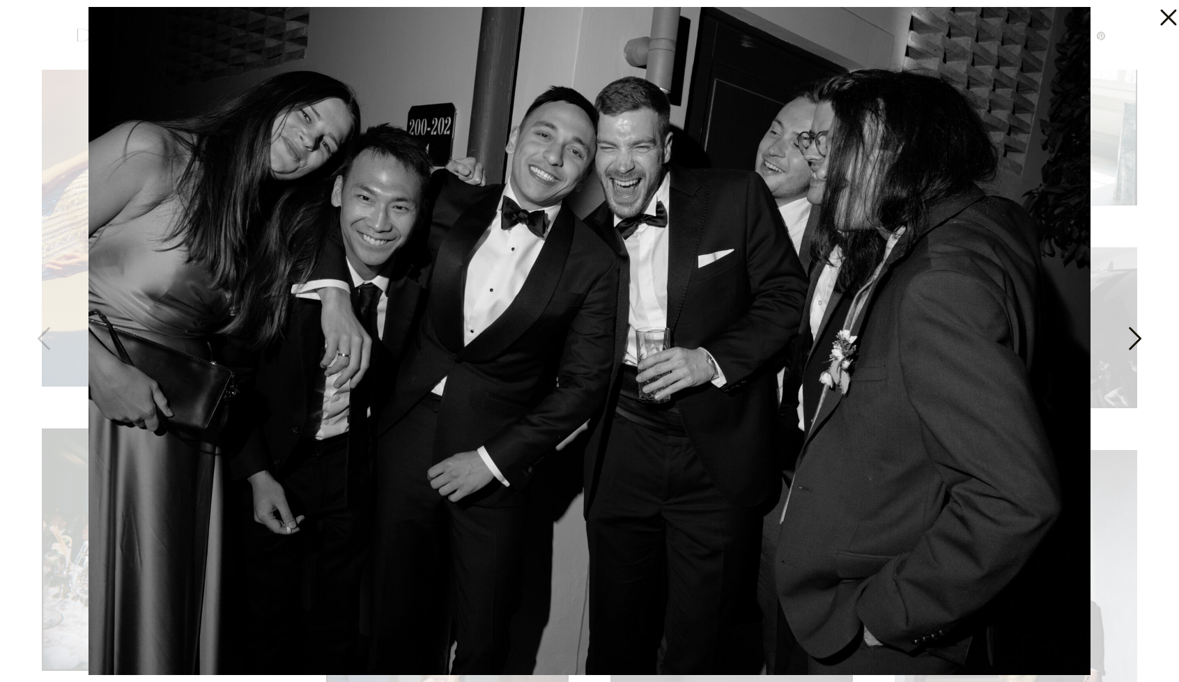
click at [1131, 346] on icon at bounding box center [1135, 338] width 13 height 23
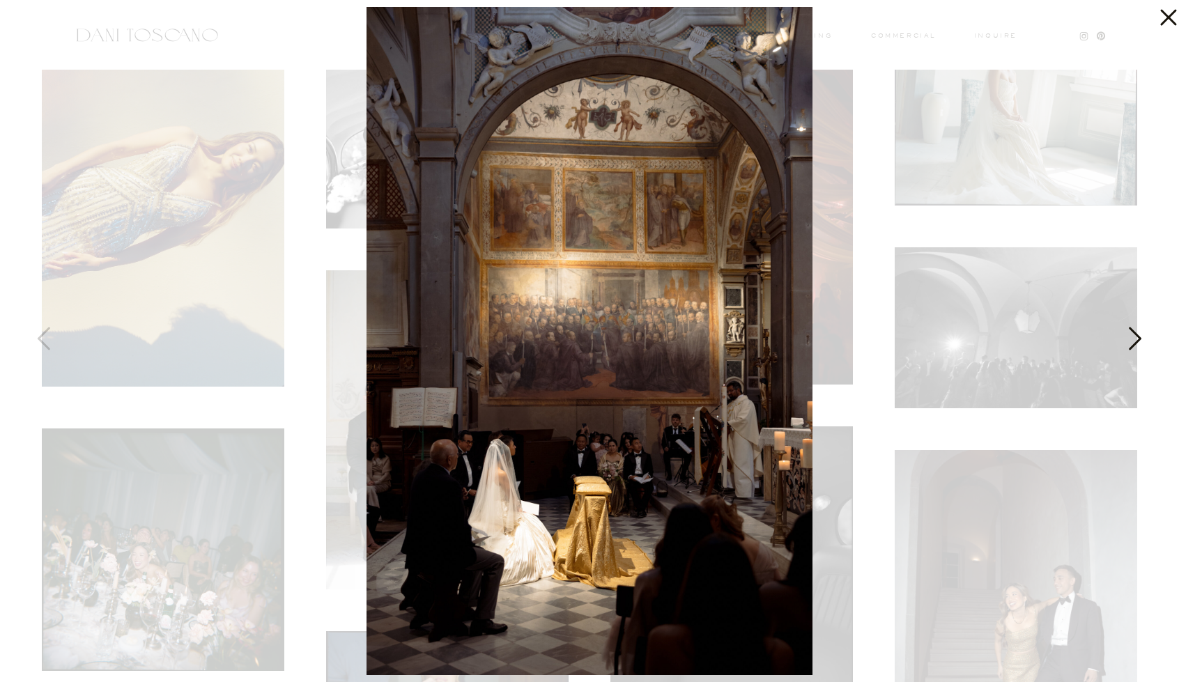
click at [1131, 346] on icon at bounding box center [1135, 338] width 13 height 23
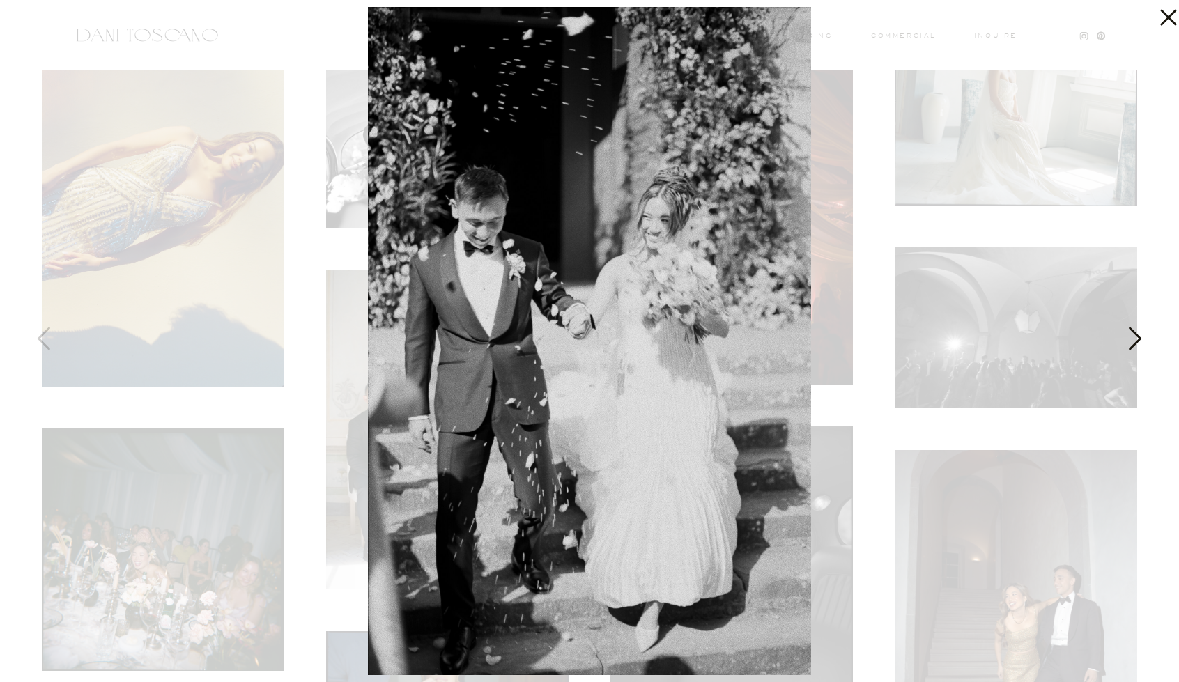
click at [1131, 346] on icon at bounding box center [1135, 338] width 13 height 23
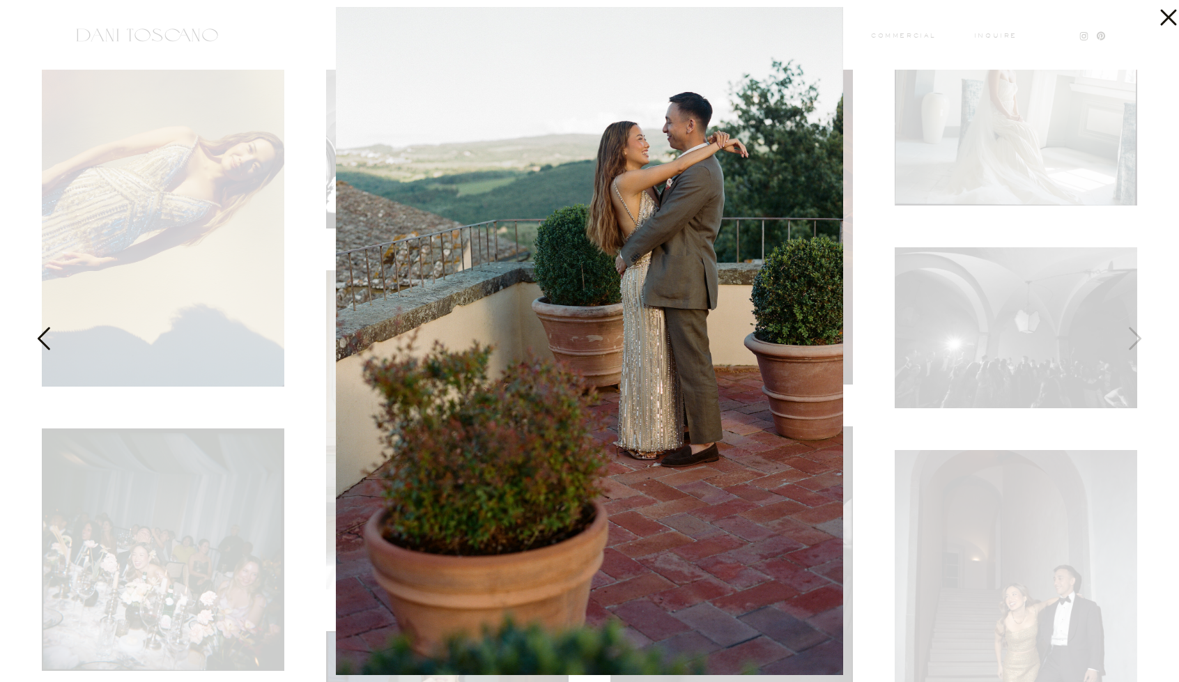
click at [41, 338] on icon at bounding box center [45, 342] width 35 height 42
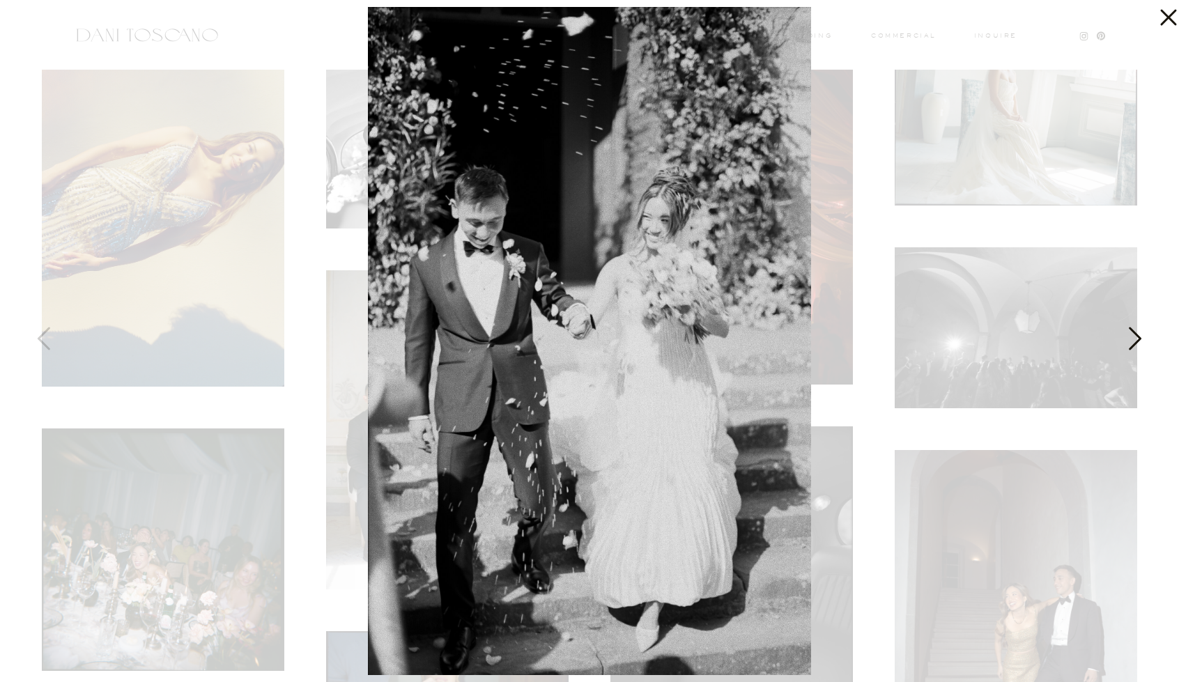
click at [1133, 343] on icon at bounding box center [1133, 342] width 35 height 42
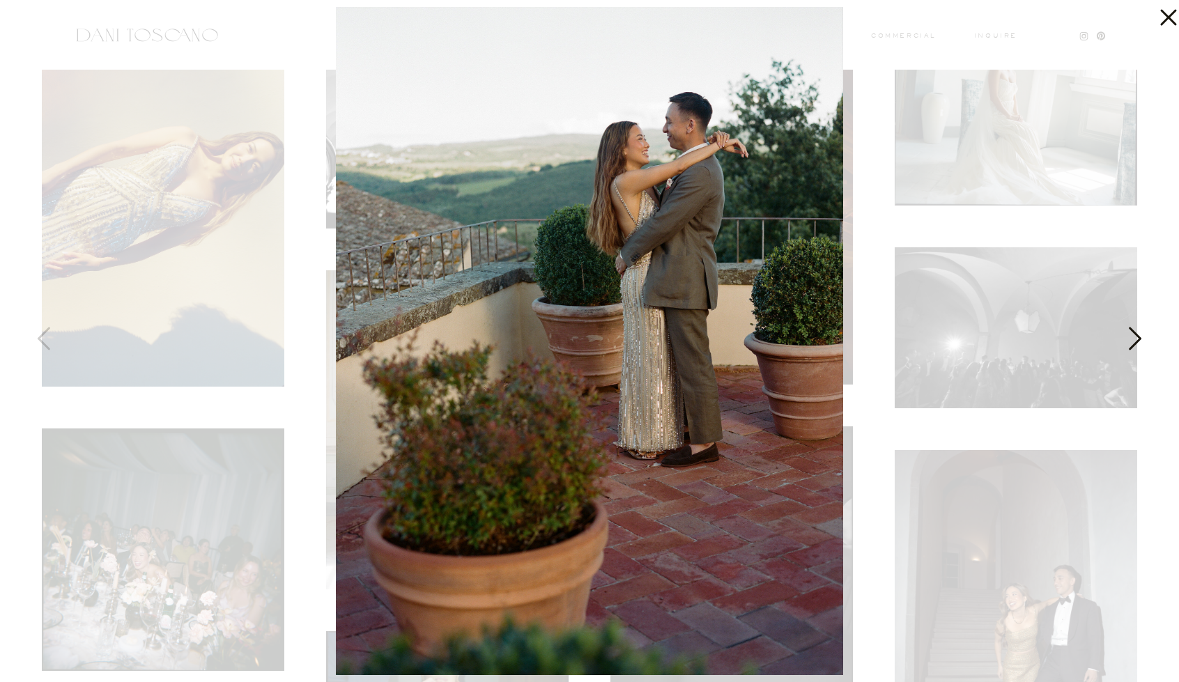
click at [1133, 343] on icon at bounding box center [1133, 342] width 35 height 42
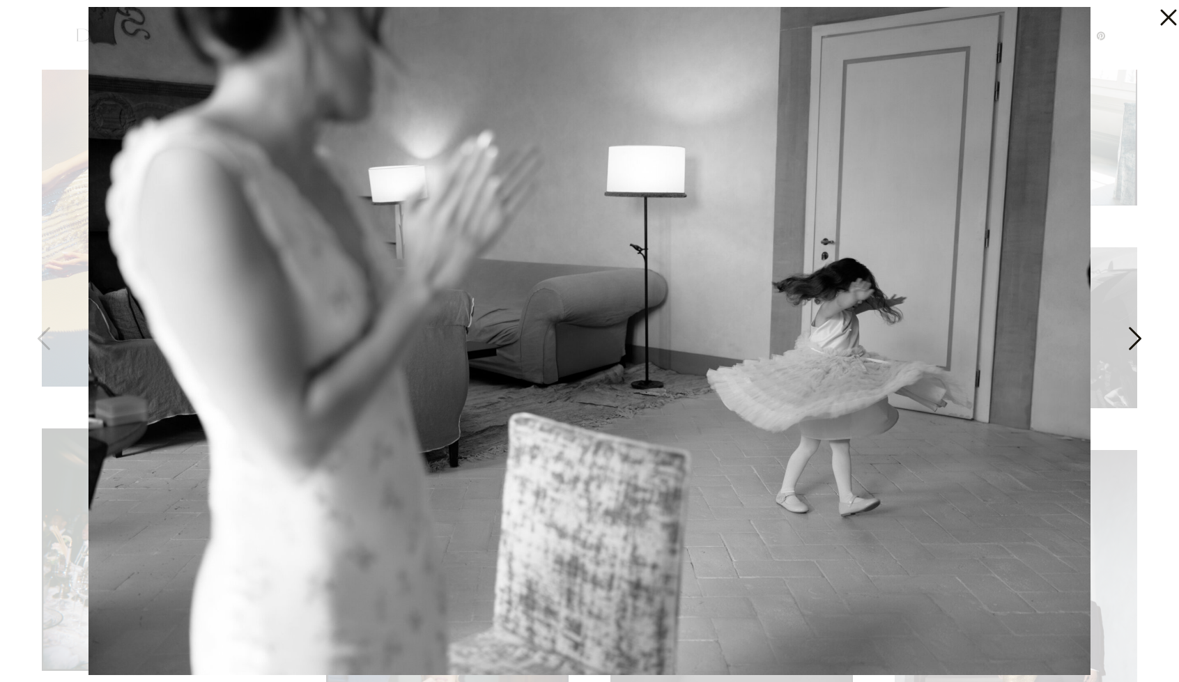
click at [1133, 343] on icon at bounding box center [1133, 342] width 35 height 42
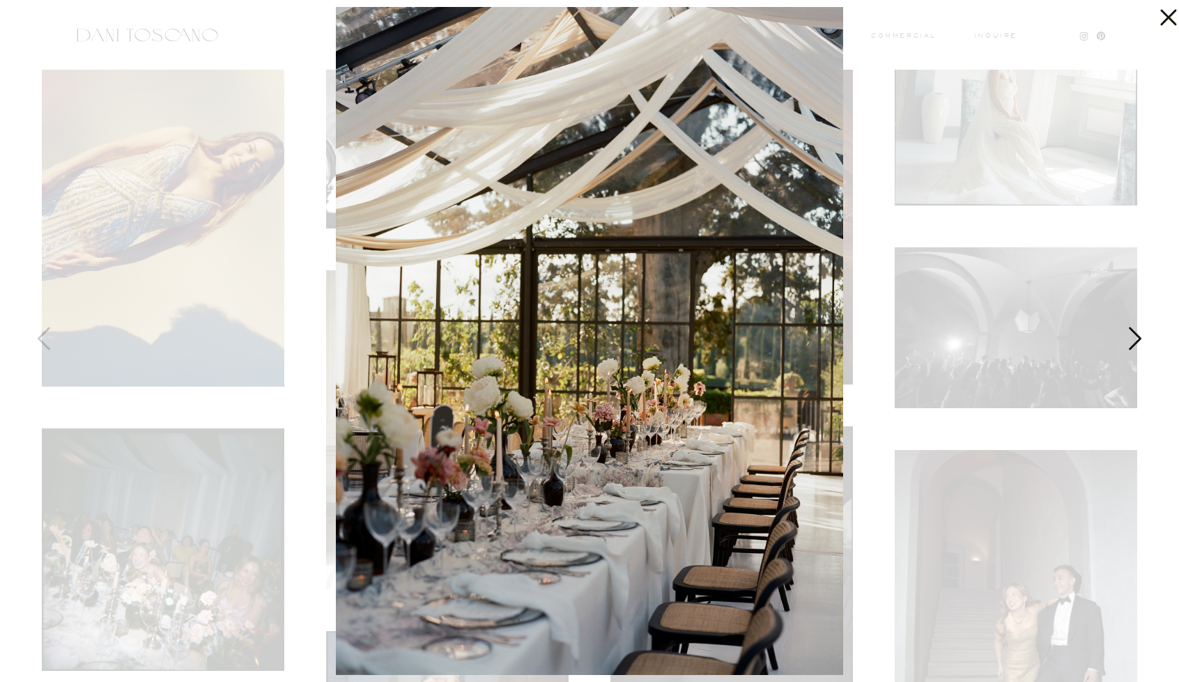
click at [1133, 343] on icon at bounding box center [1133, 342] width 35 height 42
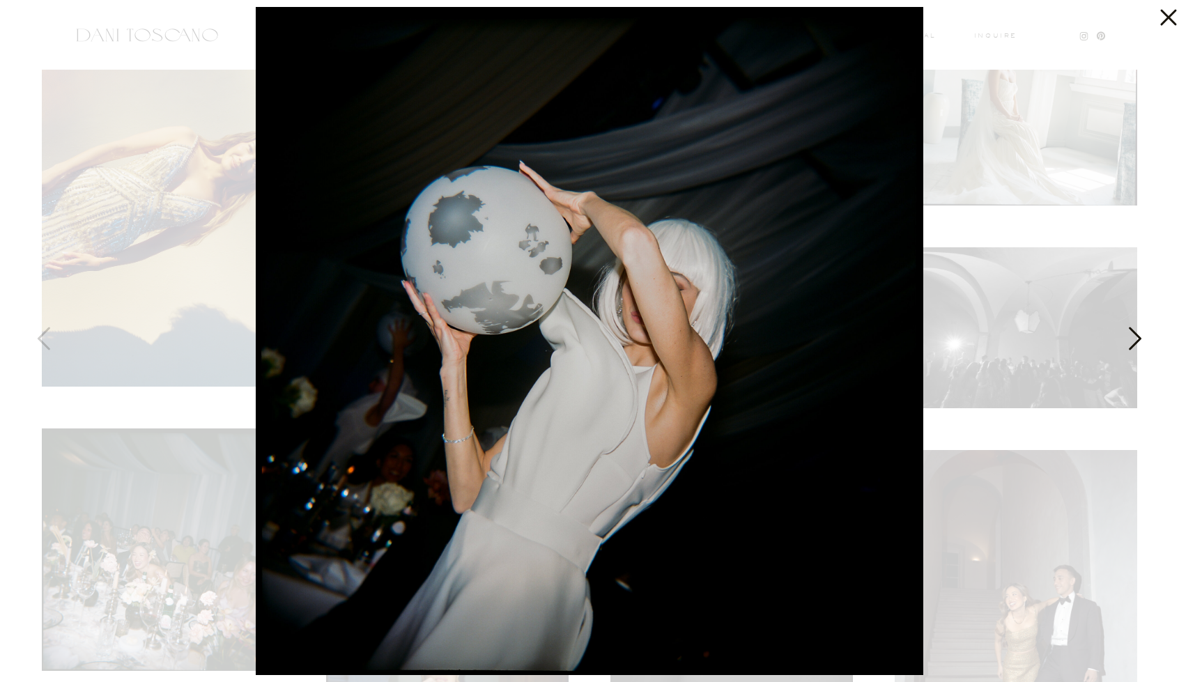
click at [1133, 343] on icon at bounding box center [1133, 342] width 35 height 42
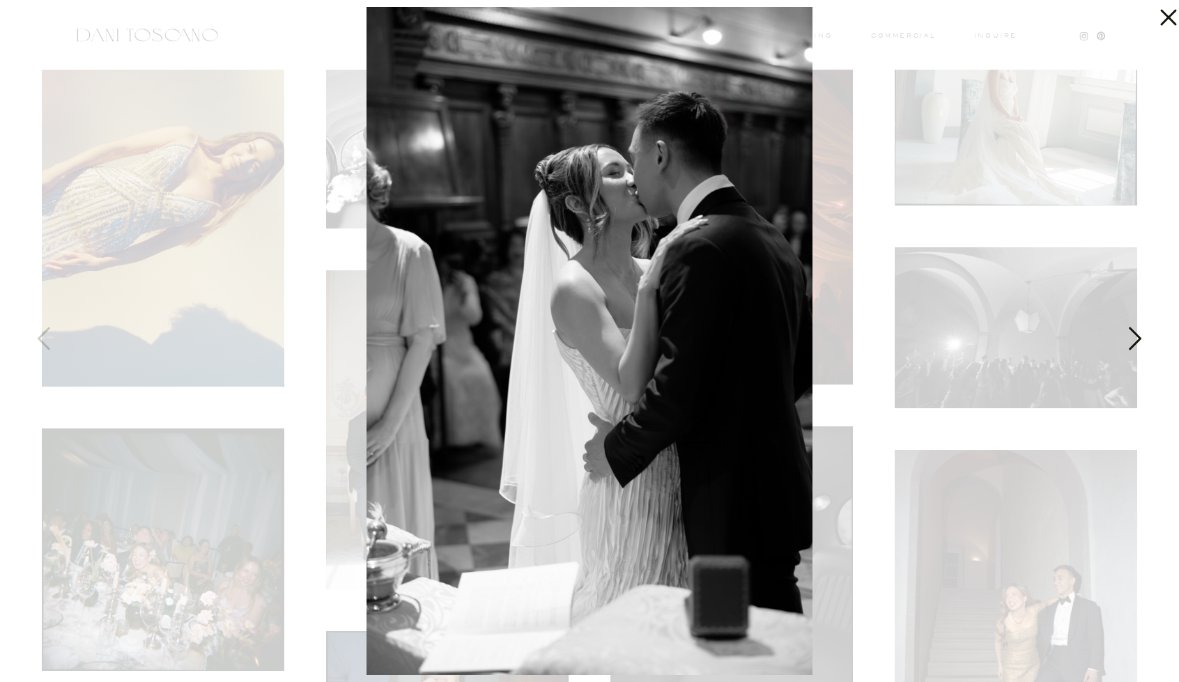
click at [1133, 343] on icon at bounding box center [1133, 342] width 35 height 42
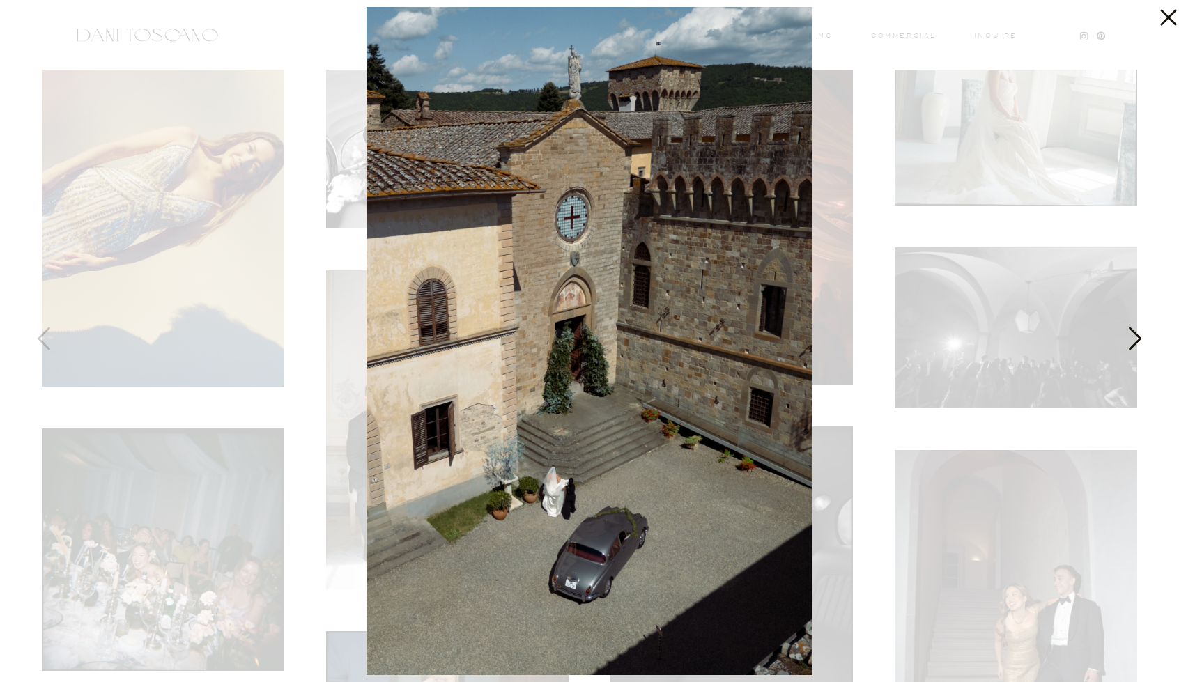
click at [1133, 343] on icon at bounding box center [1133, 342] width 35 height 42
